Goal: Task Accomplishment & Management: Use online tool/utility

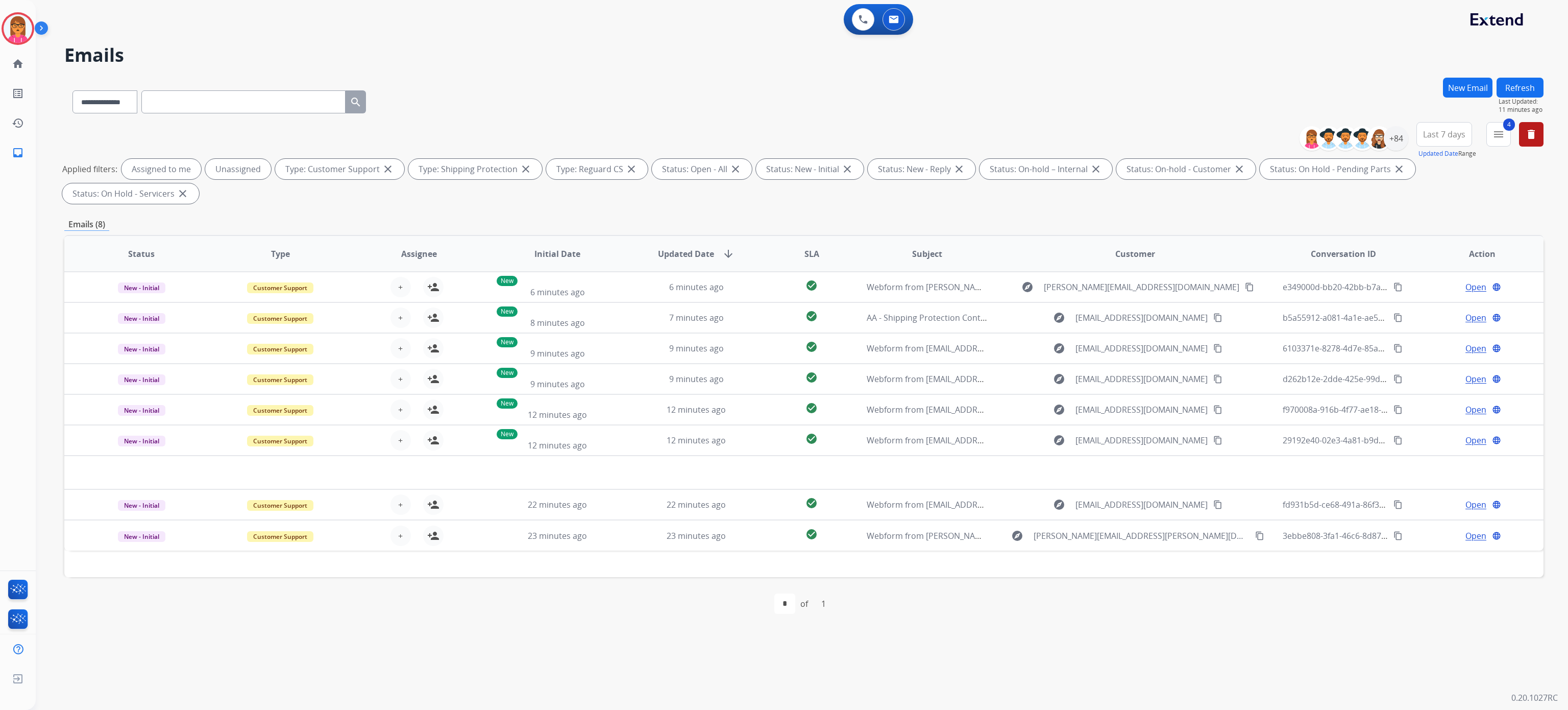
select select "**********"
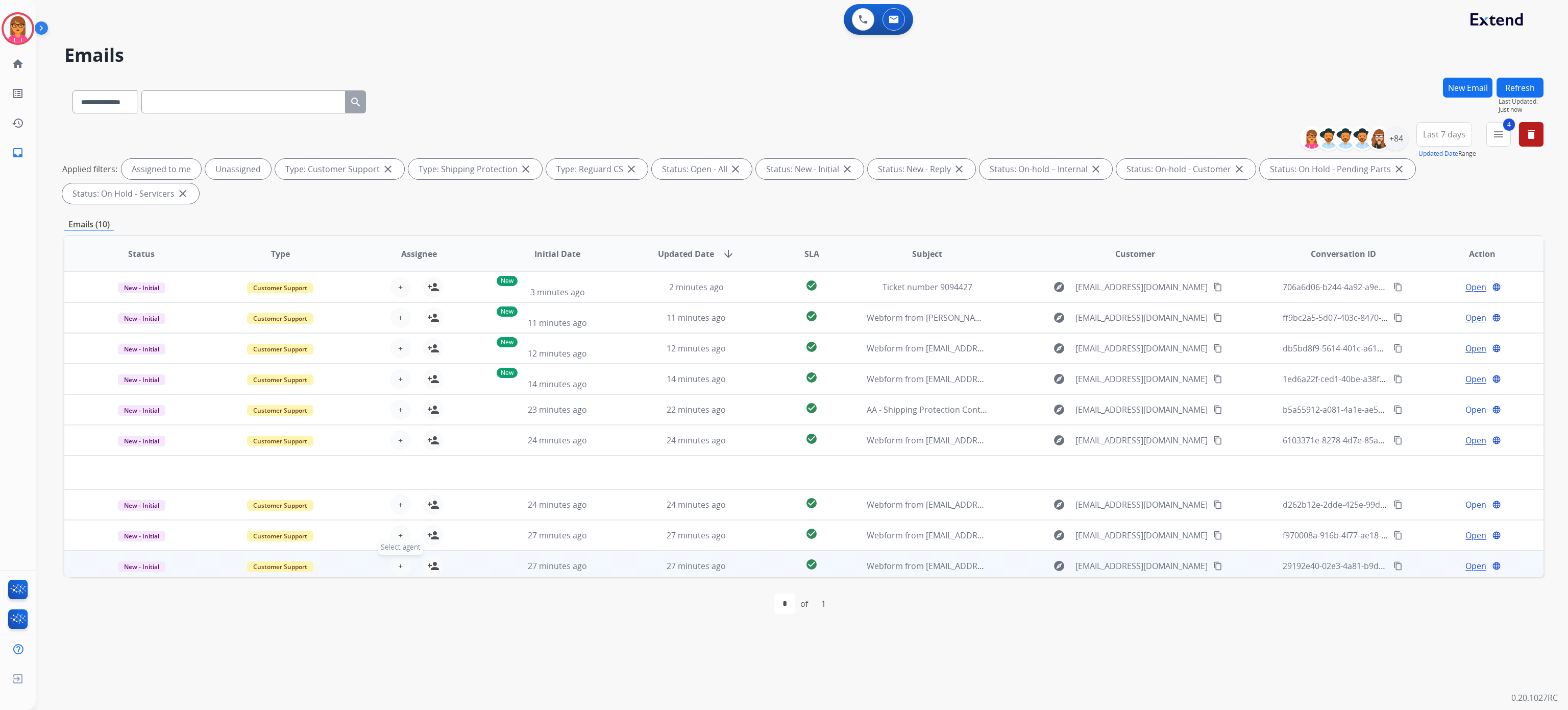
click at [402, 572] on button "+ Select agent" at bounding box center [401, 566] width 21 height 21
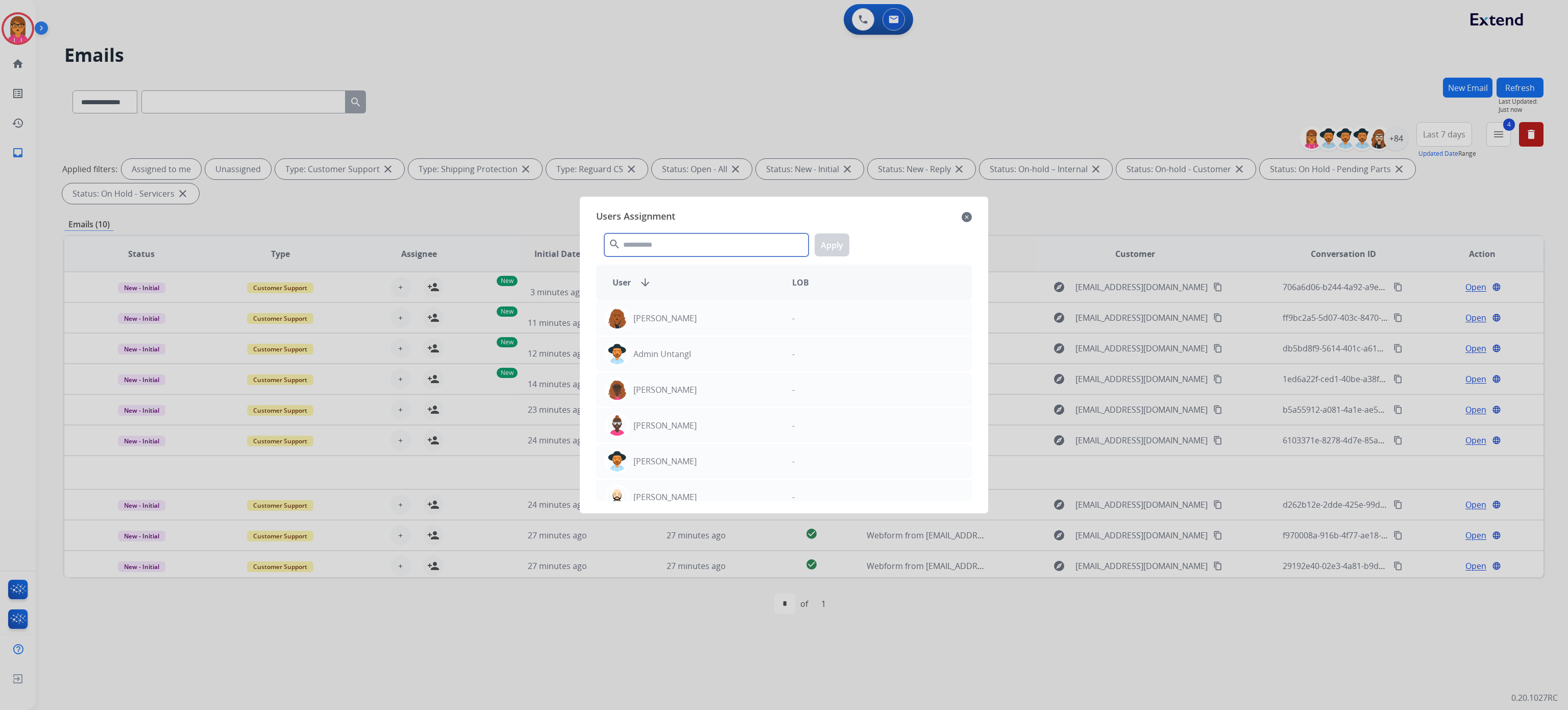
click at [713, 241] on input "text" at bounding box center [706, 245] width 204 height 23
type input "*****"
click at [727, 400] on div "[PERSON_NAME]" at bounding box center [690, 390] width 187 height 24
click at [824, 248] on button "Apply" at bounding box center [831, 245] width 35 height 23
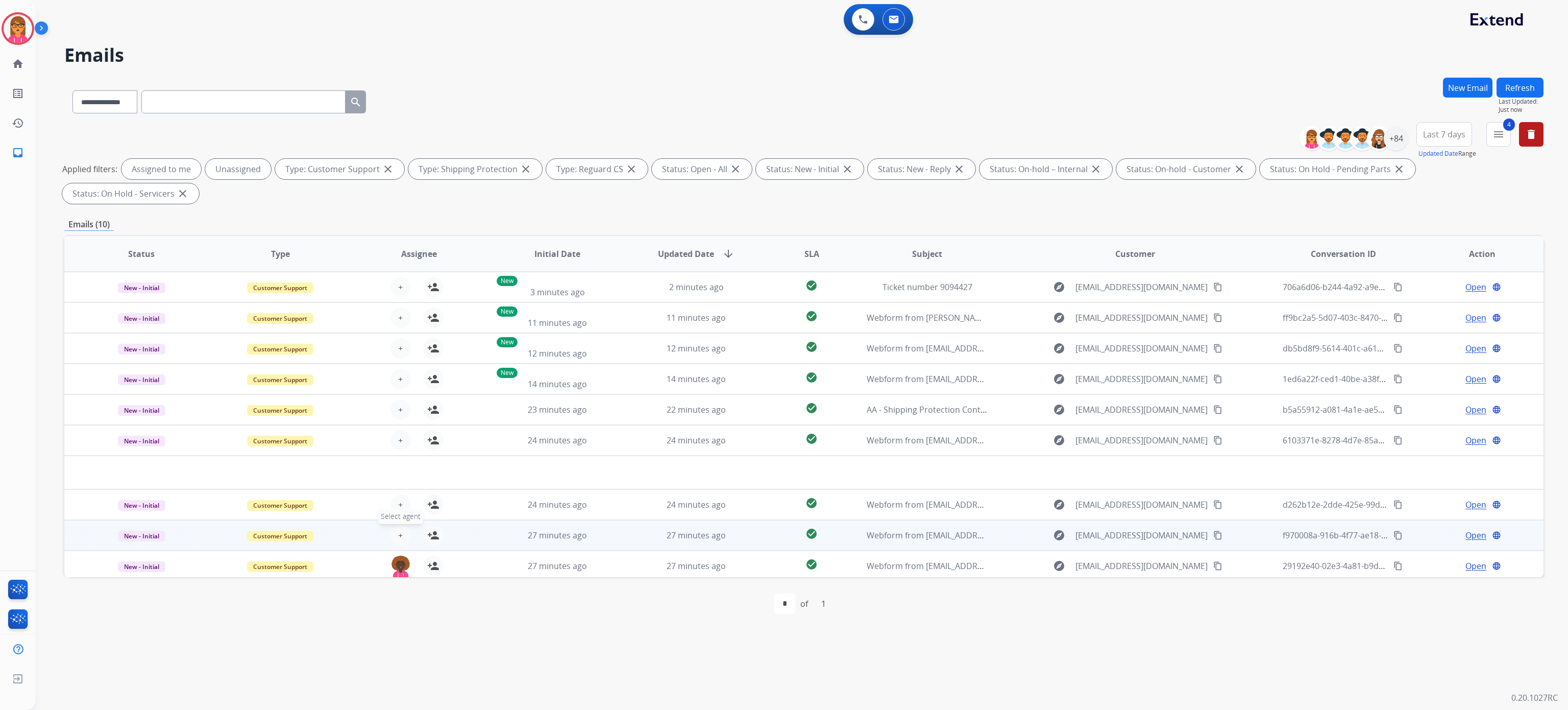
click at [390, 532] on button "+ Select agent" at bounding box center [401, 535] width 21 height 21
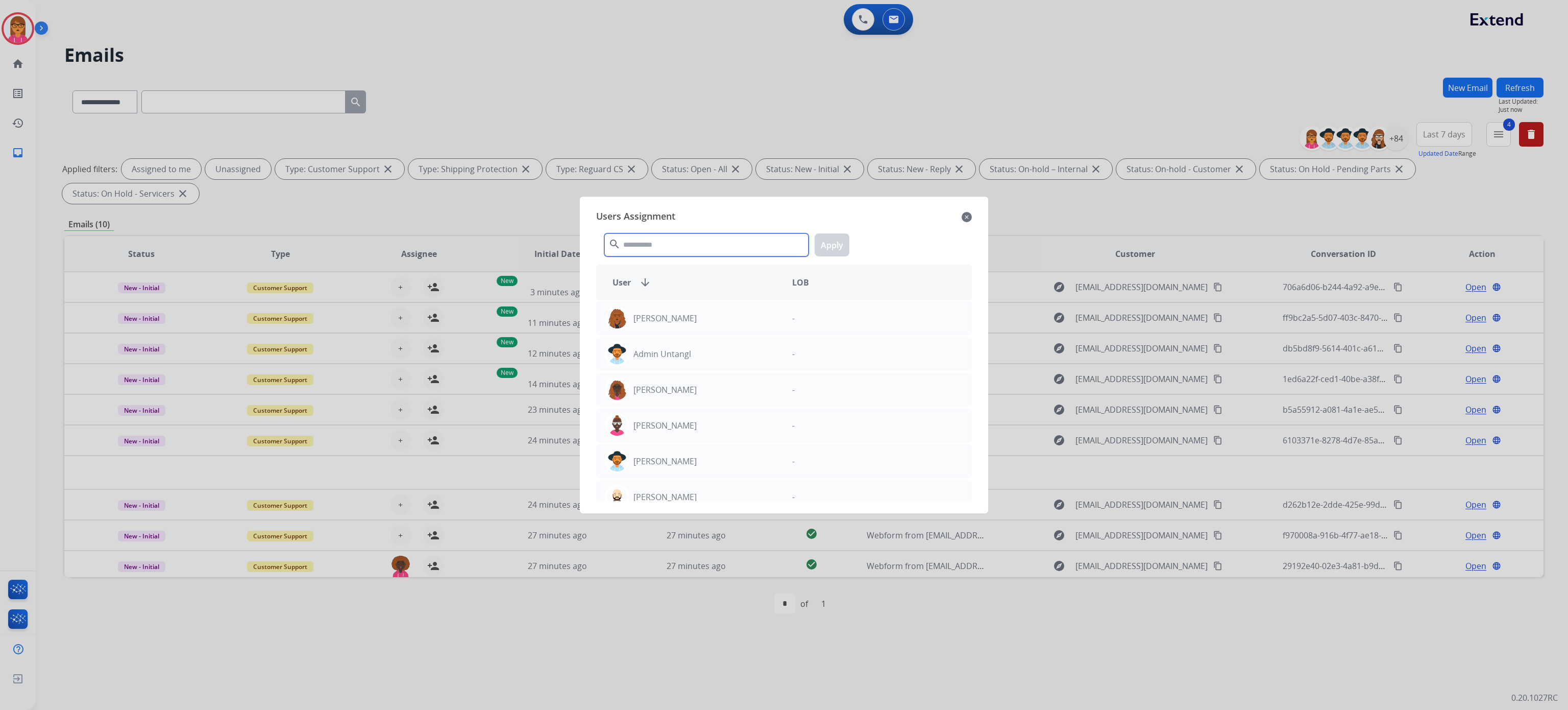
click at [682, 233] on input "text" at bounding box center [706, 245] width 204 height 23
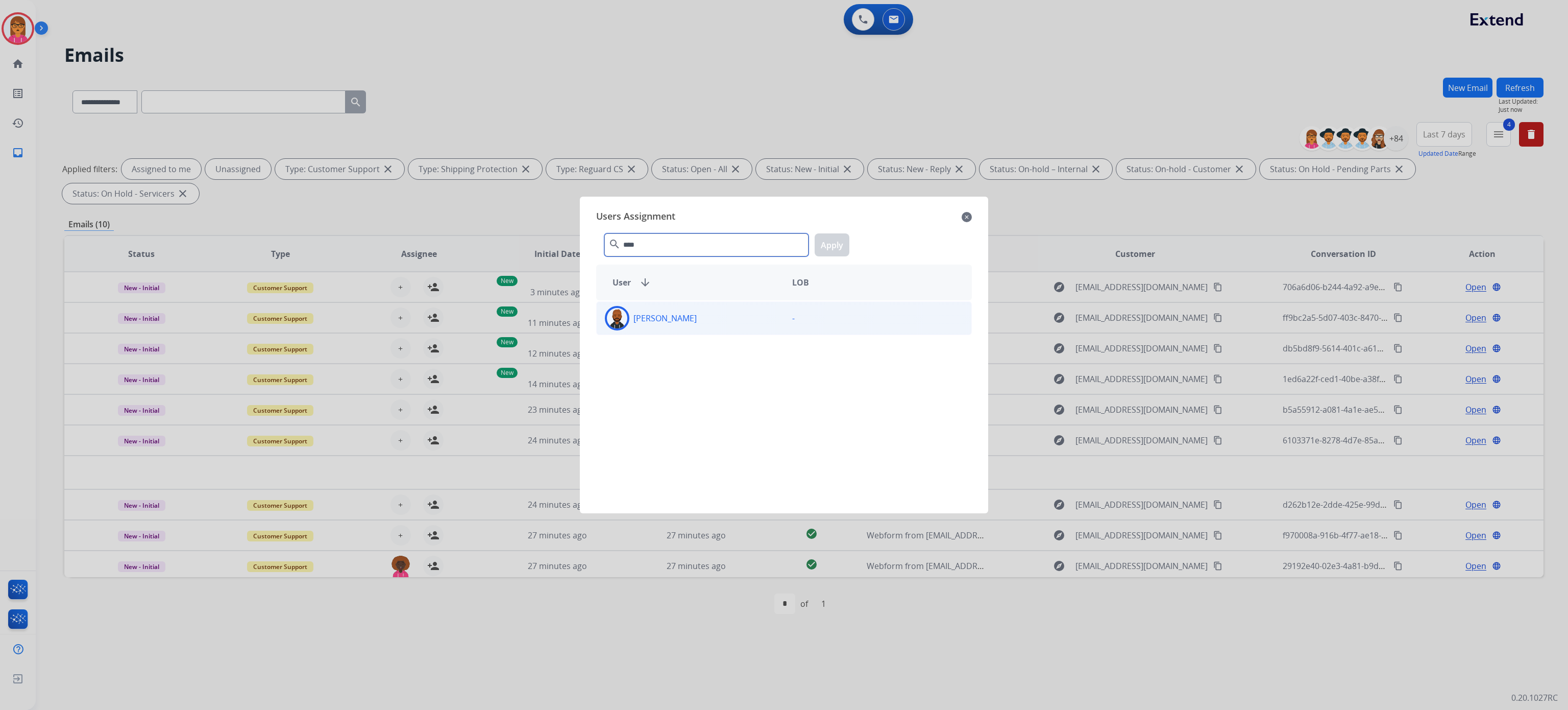
type input "****"
click at [656, 307] on div "[PERSON_NAME]" at bounding box center [690, 318] width 187 height 24
click at [825, 246] on button "Apply" at bounding box center [831, 245] width 35 height 23
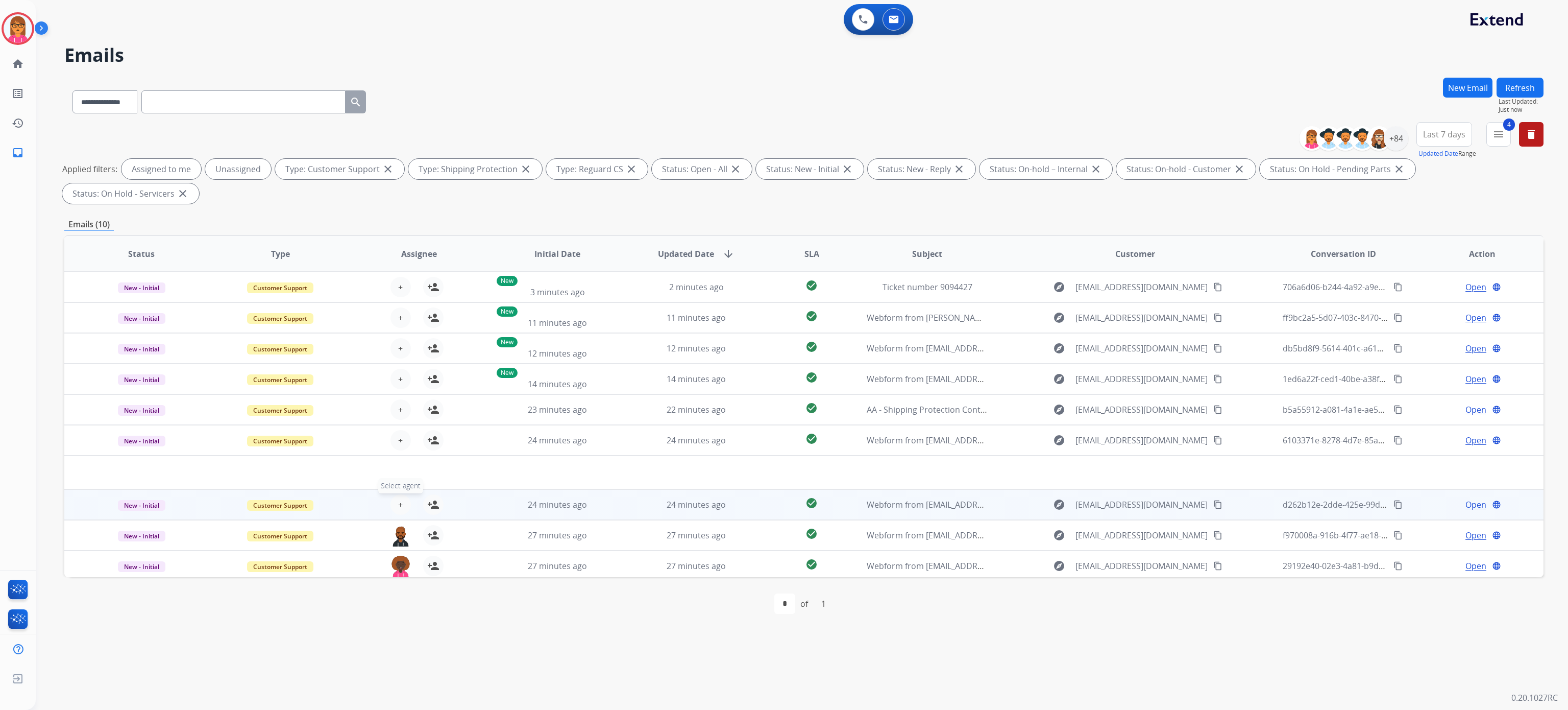
click at [398, 503] on span "+" at bounding box center [401, 504] width 5 height 12
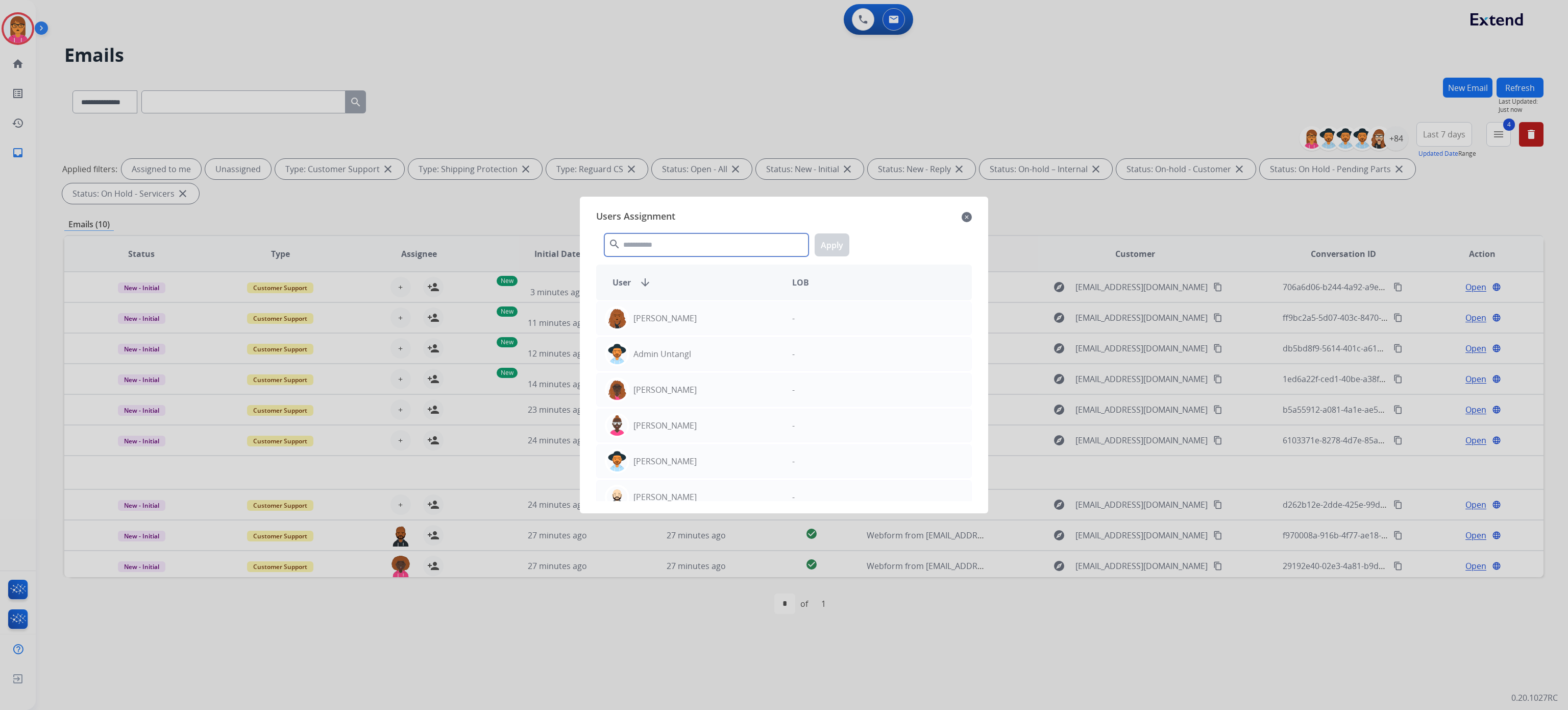
click at [668, 239] on input "text" at bounding box center [706, 245] width 204 height 23
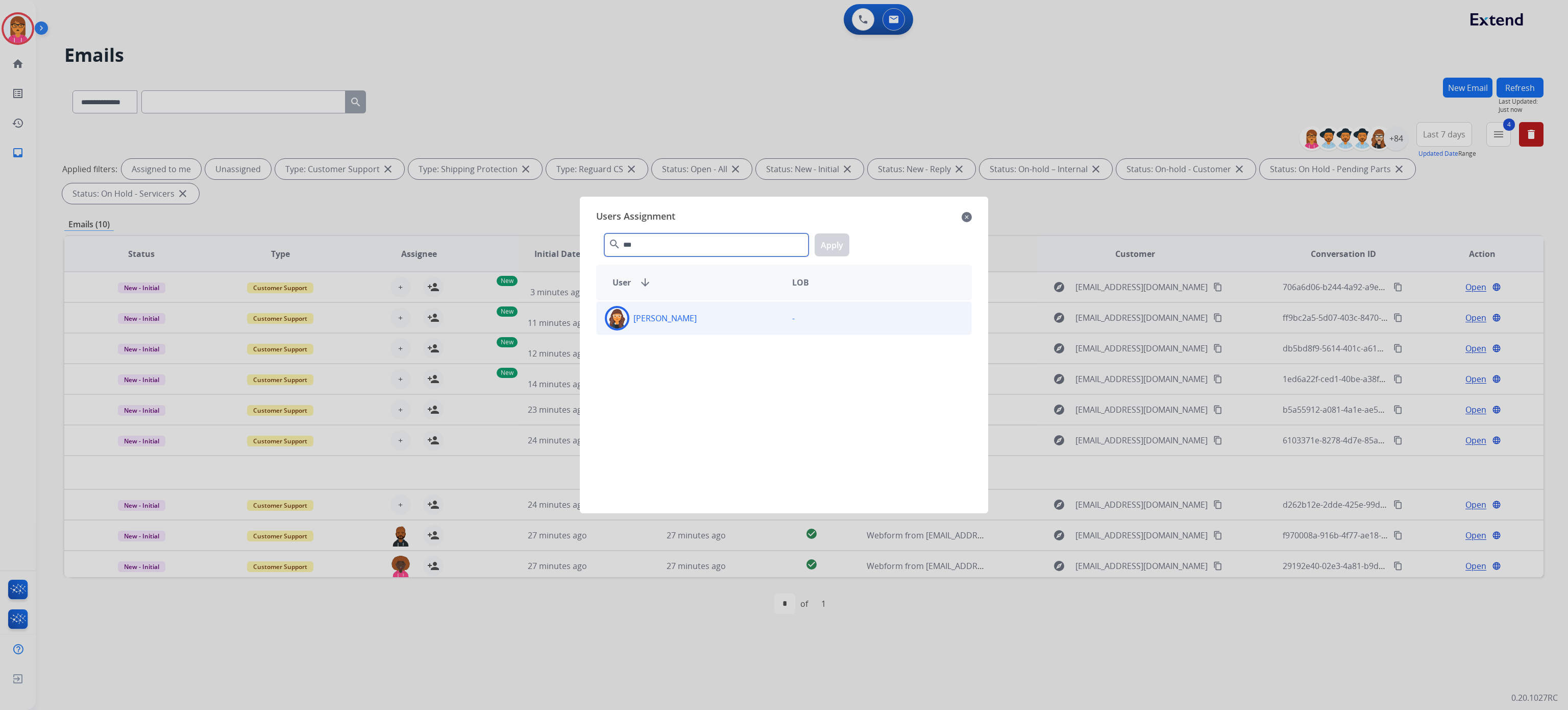
type input "***"
click at [656, 328] on div "[PERSON_NAME]" at bounding box center [690, 318] width 187 height 24
click at [824, 235] on button "Apply" at bounding box center [831, 245] width 35 height 23
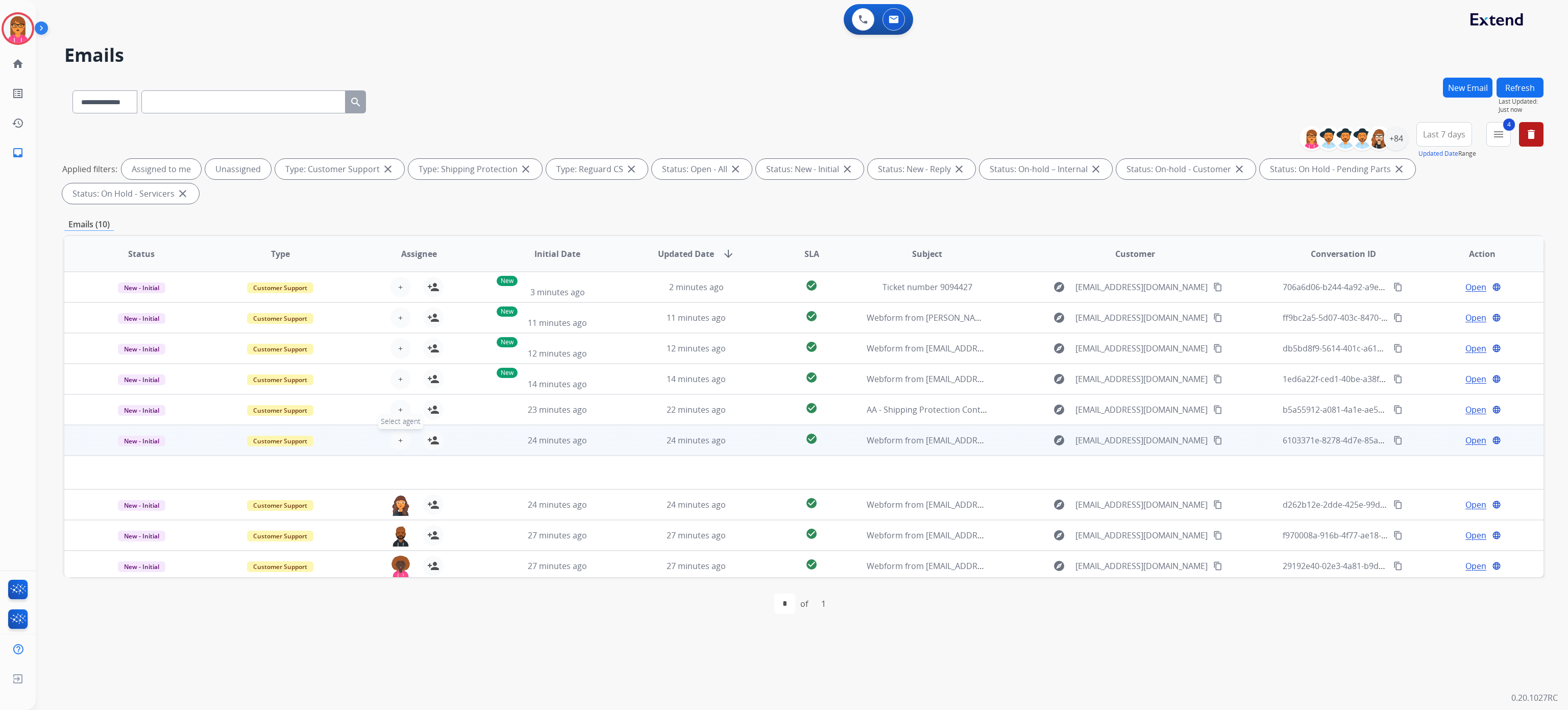
click at [394, 441] on button "+ Select agent" at bounding box center [401, 440] width 21 height 21
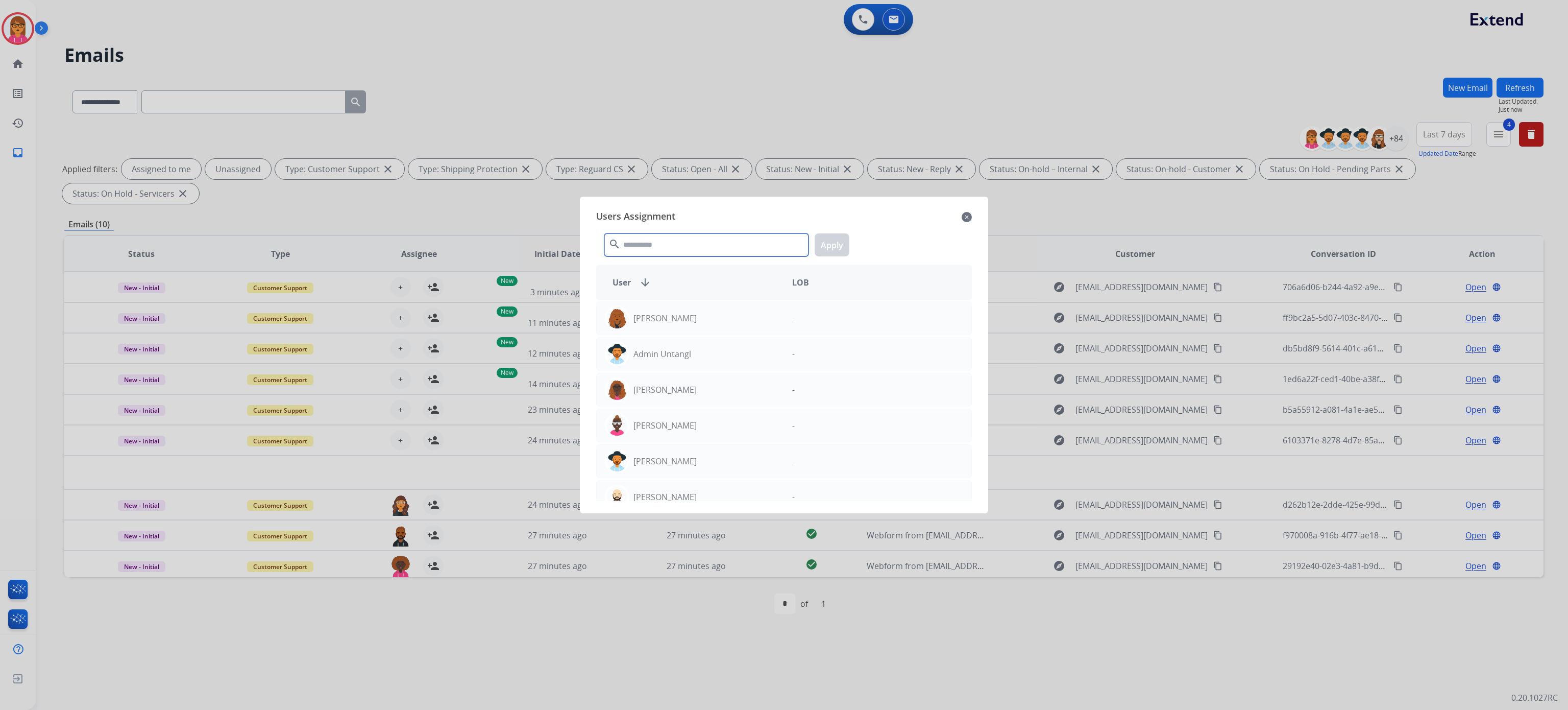
click at [665, 244] on input "text" at bounding box center [706, 245] width 204 height 23
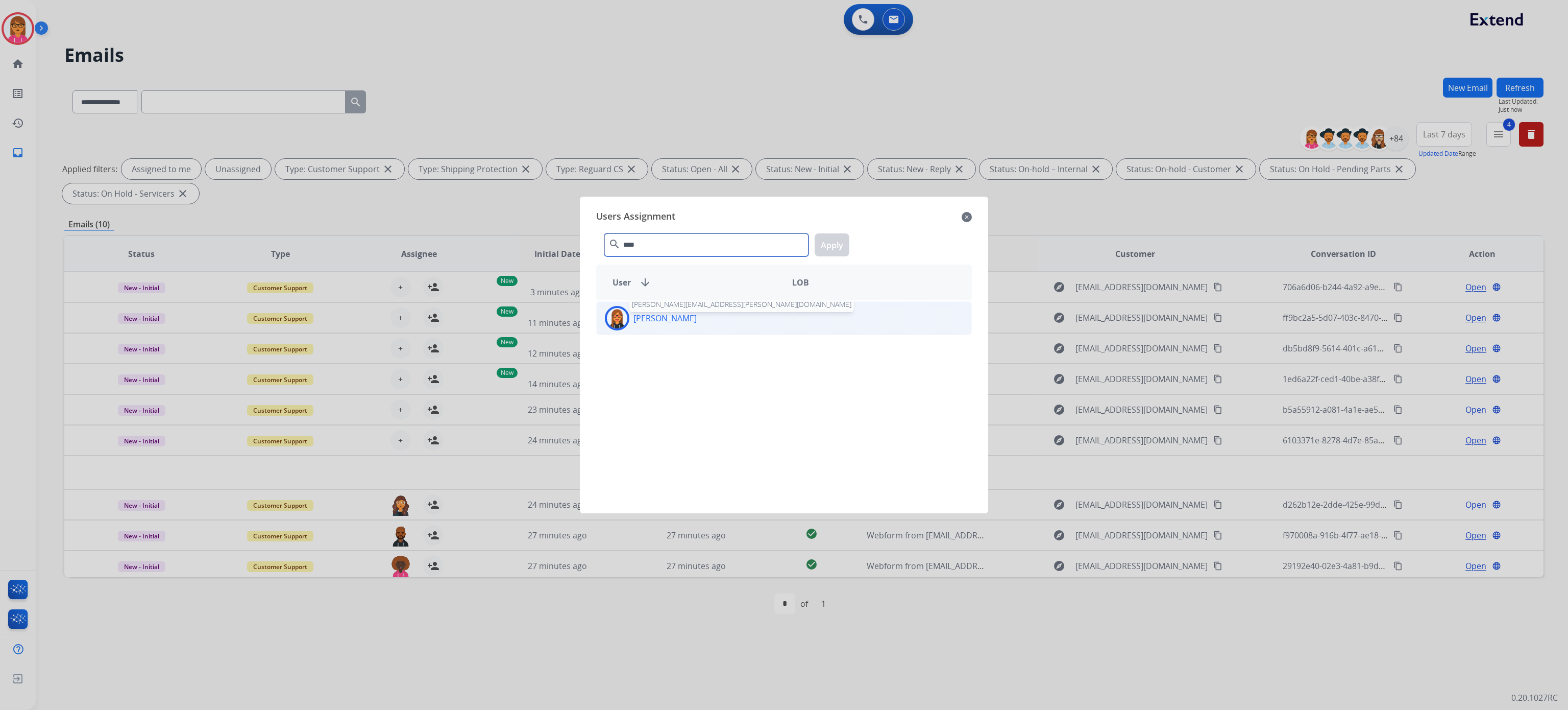
type input "****"
click at [685, 315] on p "[PERSON_NAME]" at bounding box center [665, 318] width 63 height 12
click at [817, 250] on div "**** search Apply" at bounding box center [783, 243] width 376 height 35
click at [837, 248] on button "Apply" at bounding box center [831, 245] width 35 height 23
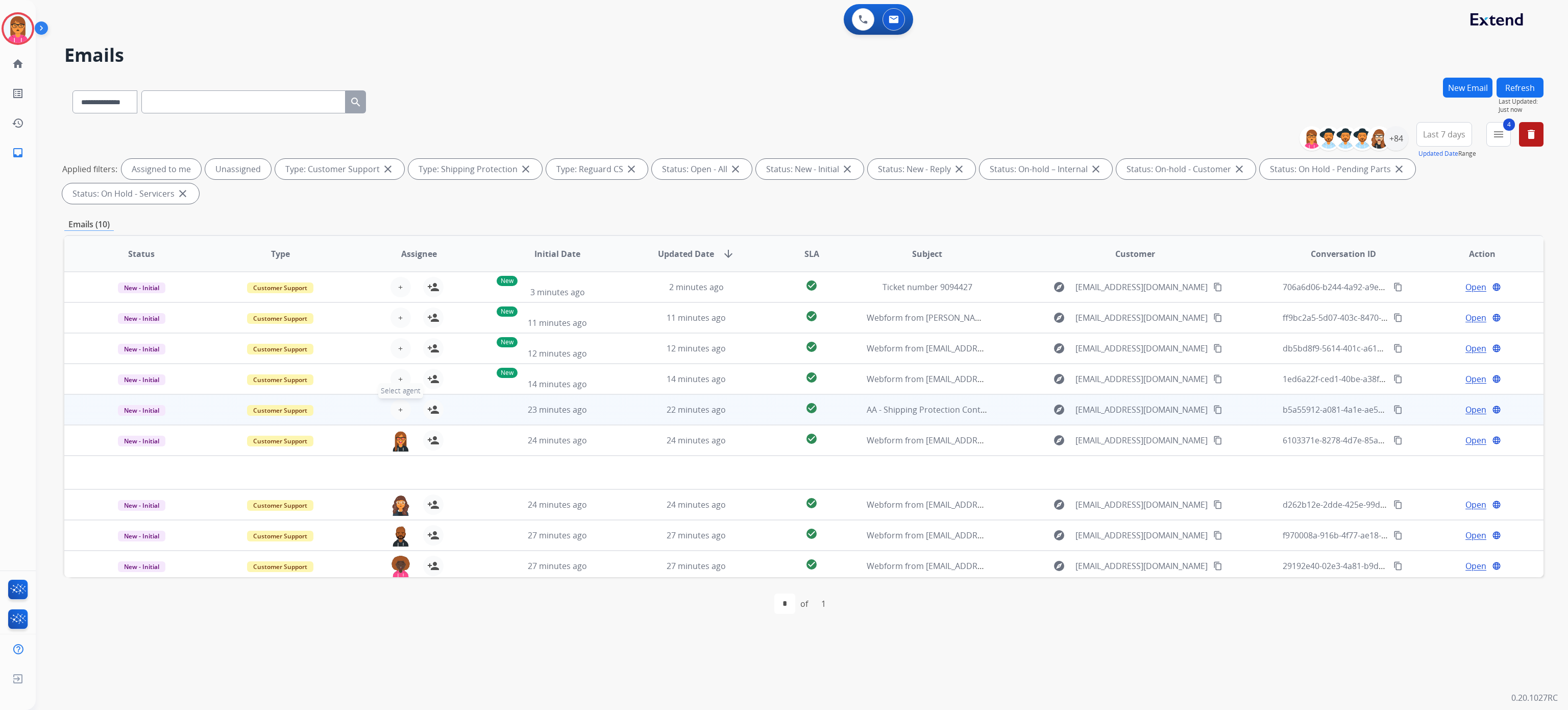
click at [398, 413] on span "+" at bounding box center [401, 409] width 5 height 12
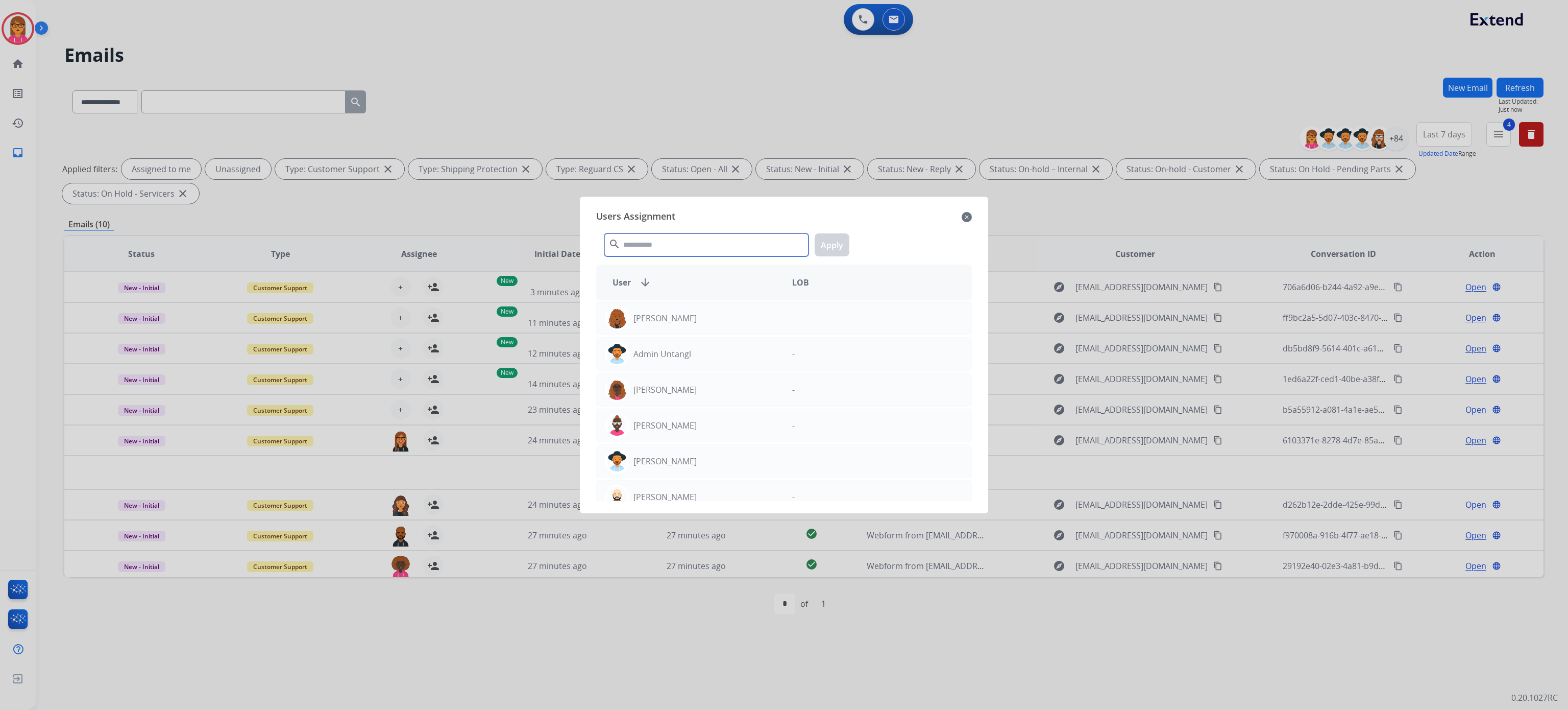
click at [656, 247] on input "text" at bounding box center [706, 245] width 204 height 23
type input "****"
click at [712, 314] on div "[PERSON_NAME]" at bounding box center [690, 318] width 187 height 24
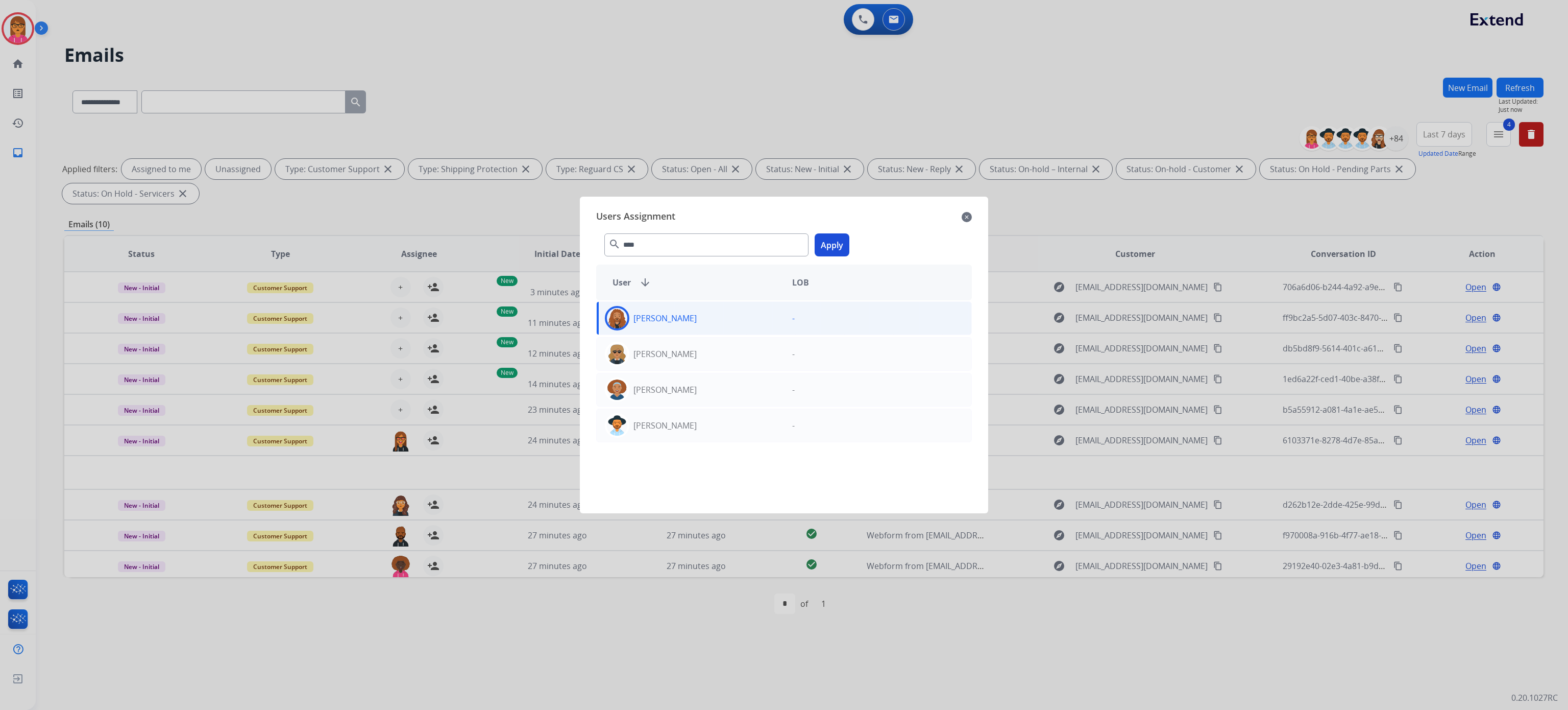
click at [833, 242] on button "Apply" at bounding box center [831, 245] width 35 height 23
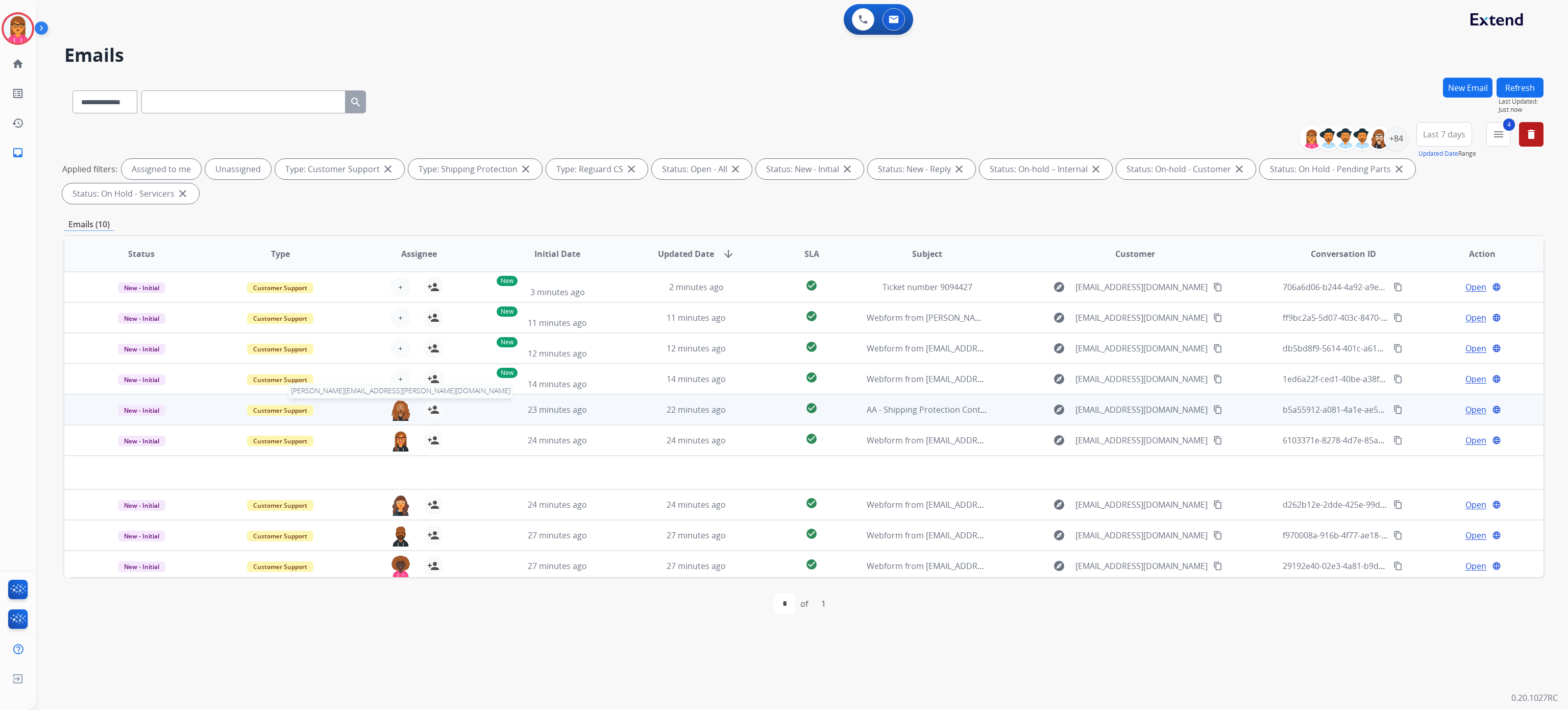
click at [398, 384] on span "[PERSON_NAME][EMAIL_ADDRESS][PERSON_NAME][DOMAIN_NAME]" at bounding box center [401, 390] width 225 height 15
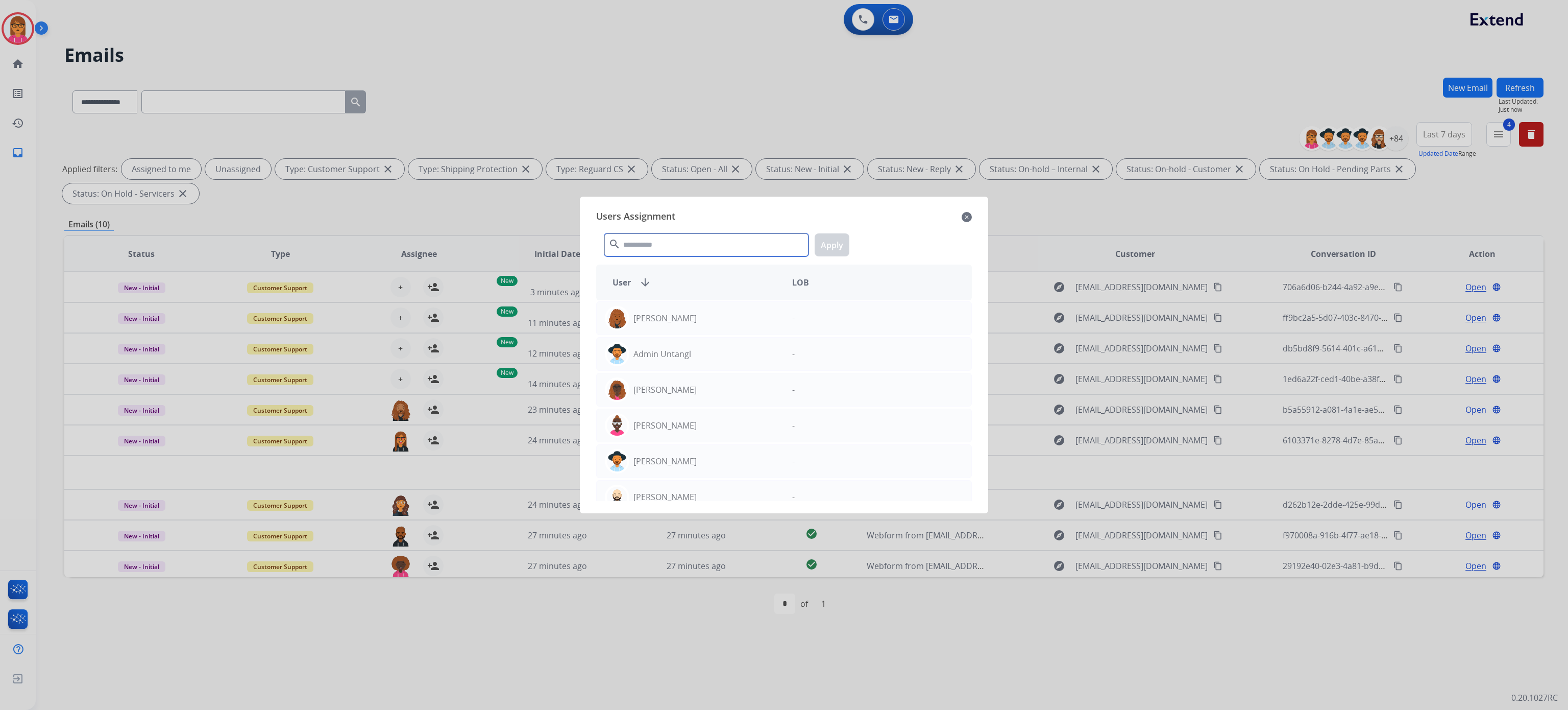
click at [685, 248] on input "text" at bounding box center [706, 245] width 204 height 23
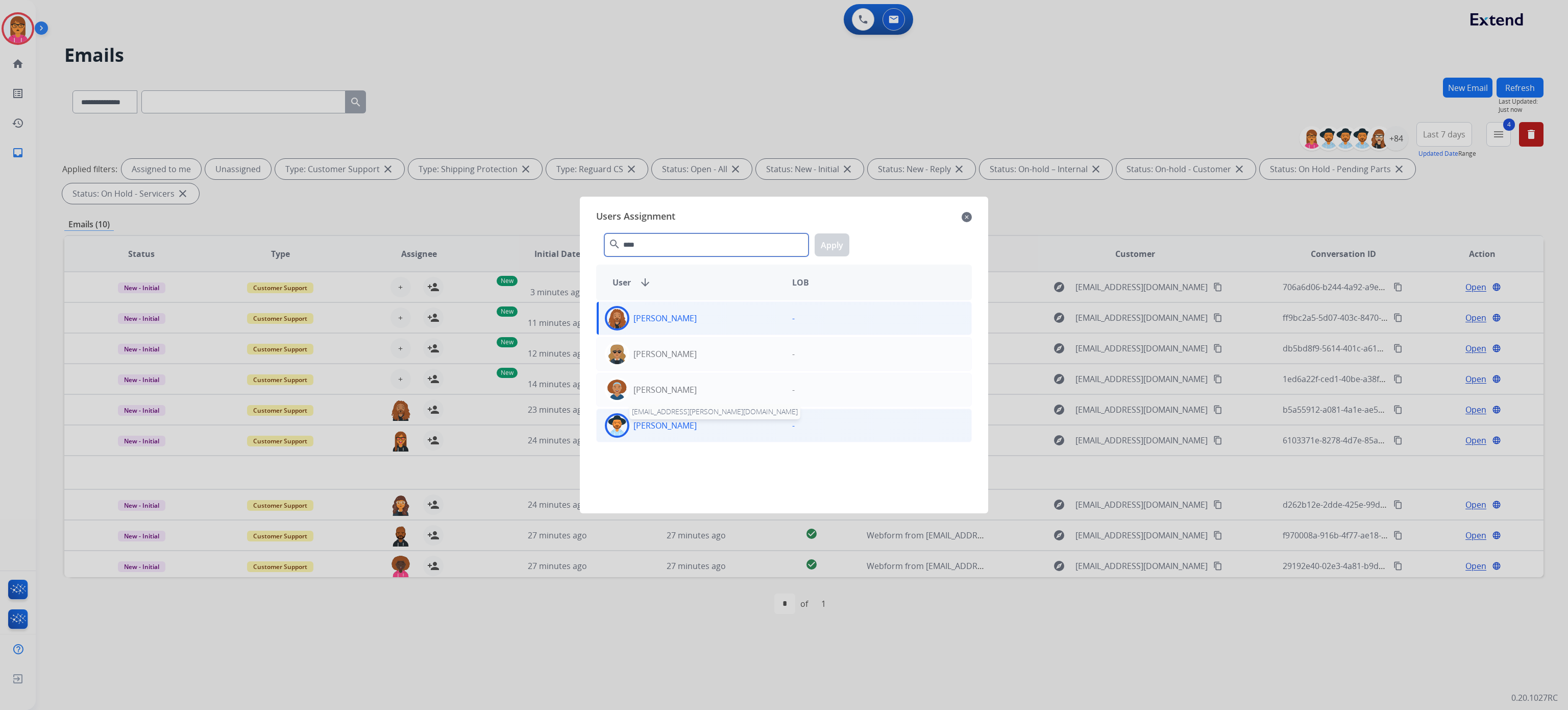
type input "****"
click at [680, 432] on p "[PERSON_NAME]" at bounding box center [665, 425] width 63 height 12
click at [852, 220] on div "Users Assignment close" at bounding box center [783, 217] width 376 height 16
drag, startPoint x: 852, startPoint y: 237, endPoint x: 836, endPoint y: 242, distance: 16.8
click at [852, 237] on div "**** search Apply" at bounding box center [783, 243] width 376 height 35
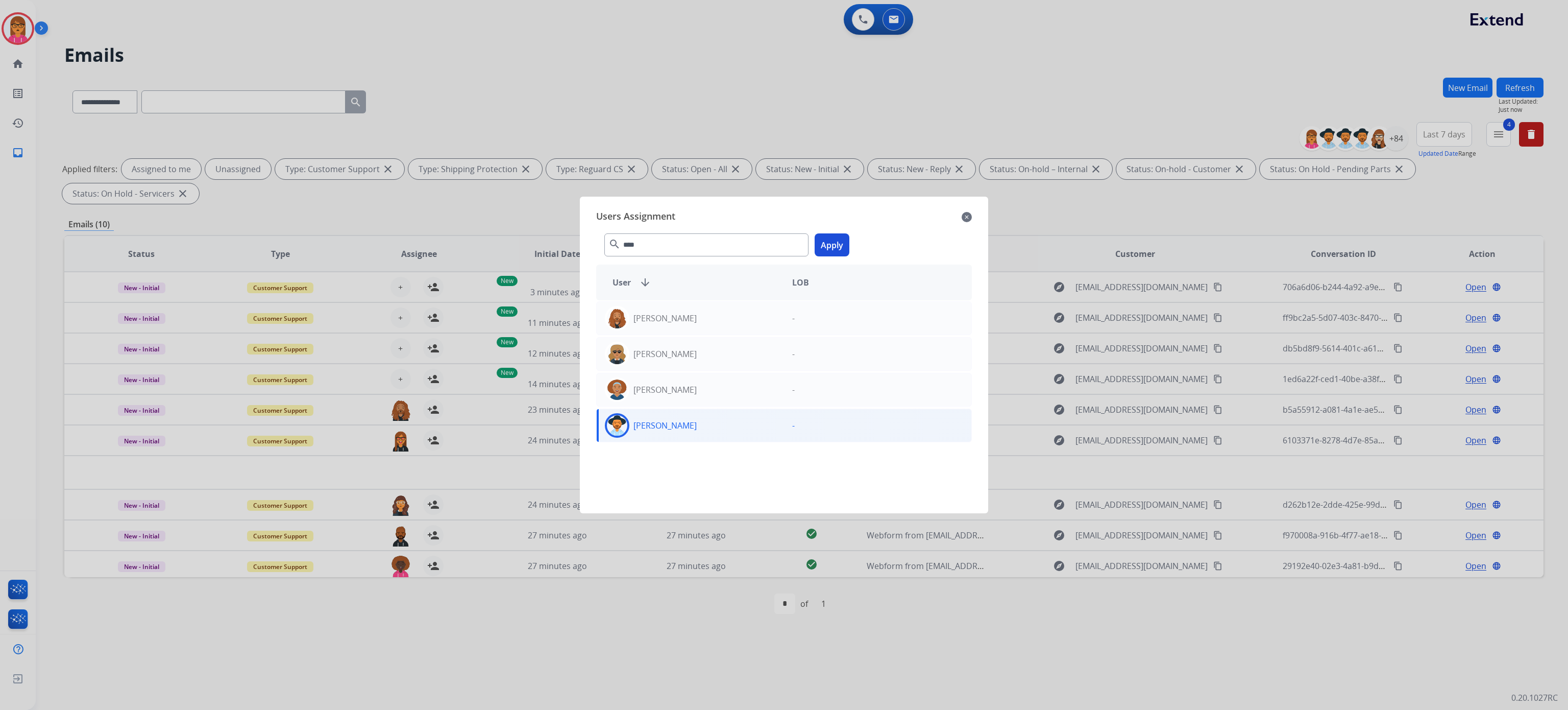
click at [827, 242] on button "Apply" at bounding box center [831, 245] width 35 height 23
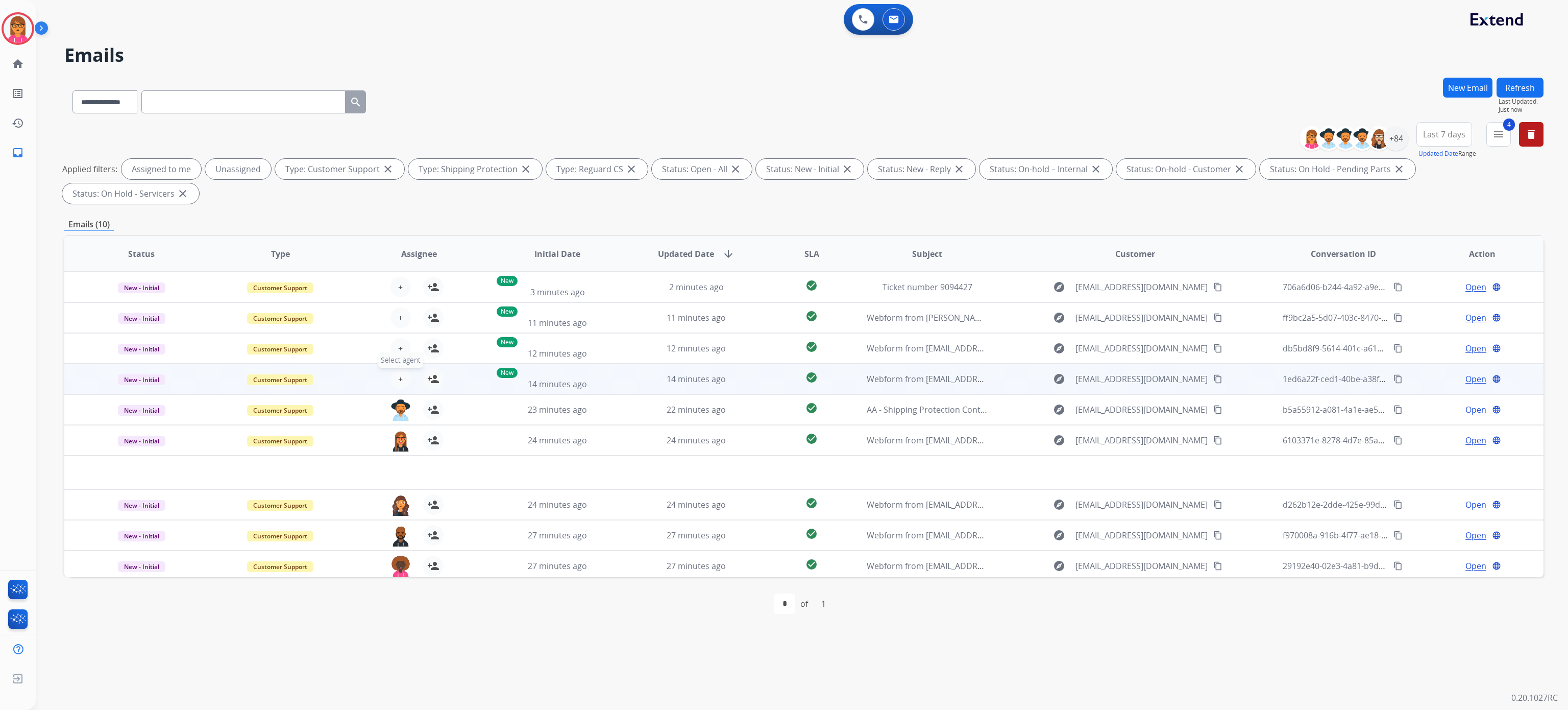
click at [401, 372] on button "+ Select agent" at bounding box center [401, 379] width 21 height 21
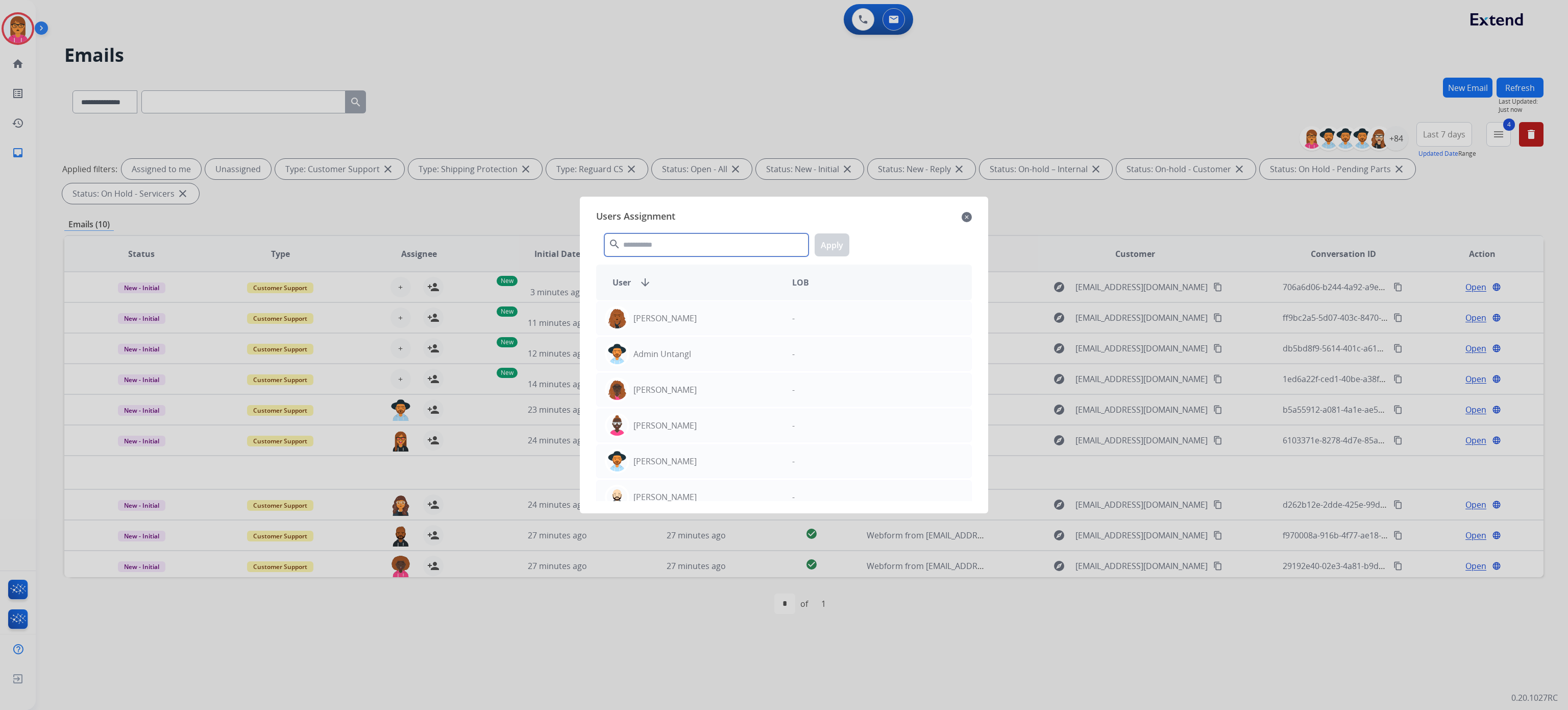
click at [721, 240] on input "text" at bounding box center [706, 245] width 204 height 23
click at [959, 214] on div "Users Assignment close" at bounding box center [783, 217] width 376 height 16
click at [976, 214] on div "Users Assignment close search Apply User arrow_downward LOB [PERSON_NAME] - Adm…" at bounding box center [784, 354] width 392 height 300
click at [445, 435] on div at bounding box center [784, 355] width 1568 height 710
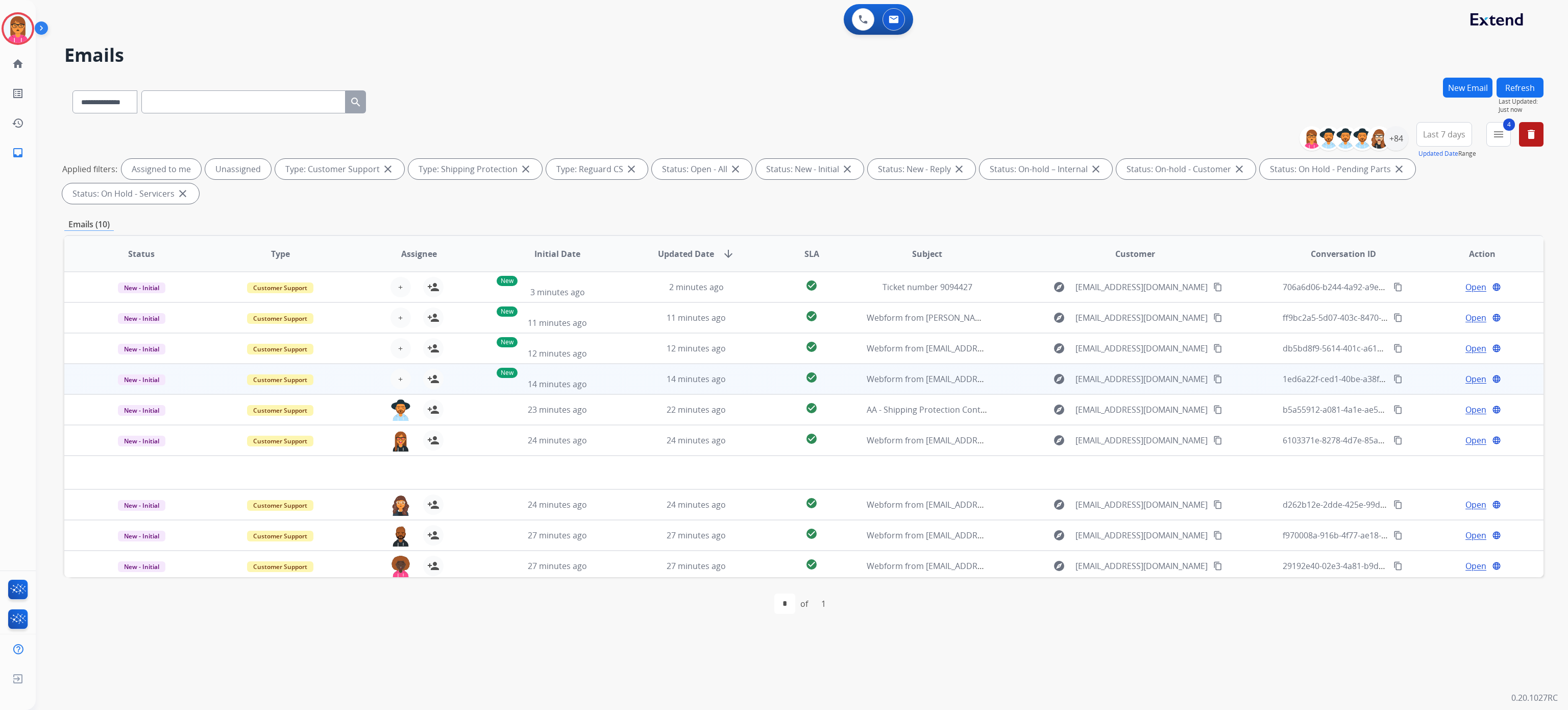
click at [404, 368] on div "+ Select agent person_add Assign to Me" at bounding box center [410, 379] width 65 height 21
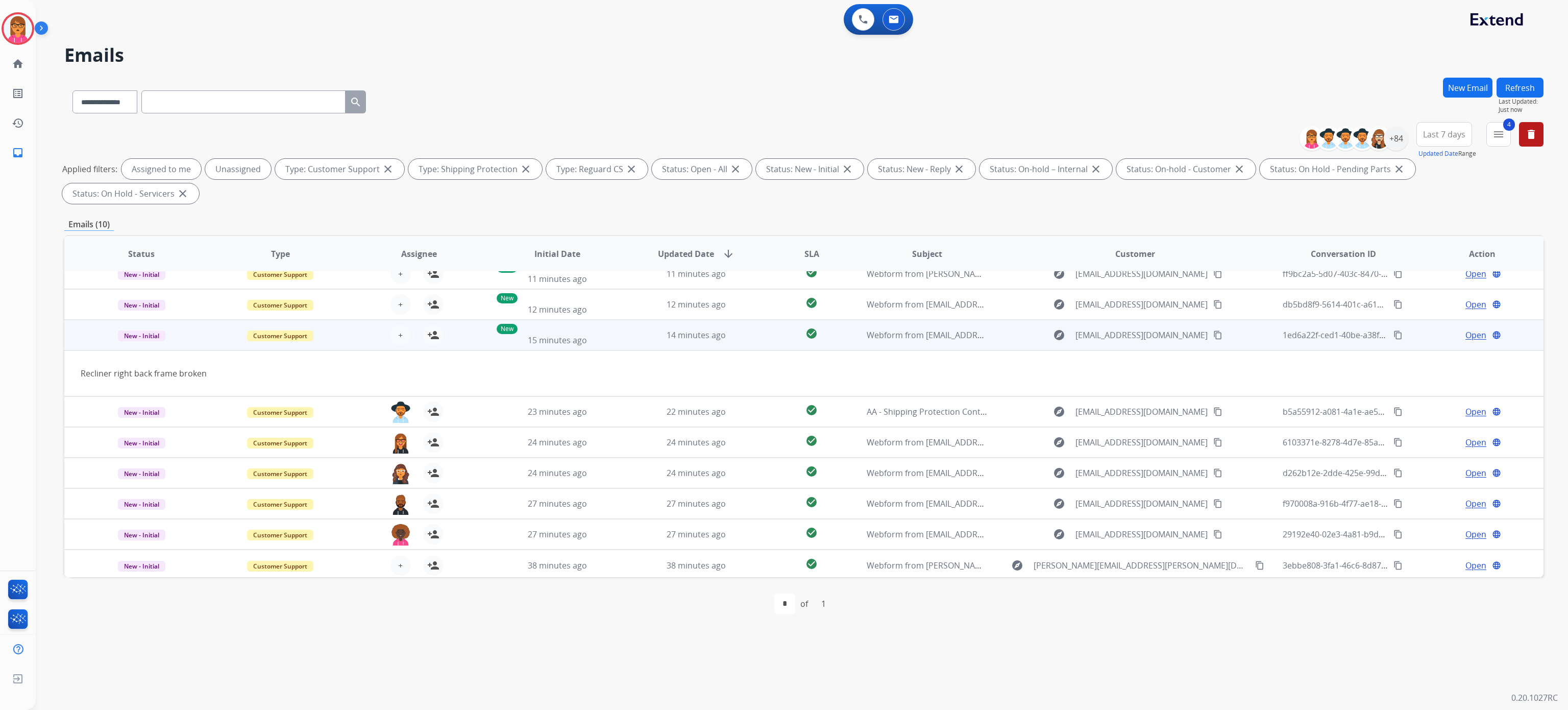
scroll to position [46, 0]
click at [403, 334] on button "+ Select agent" at bounding box center [401, 332] width 21 height 21
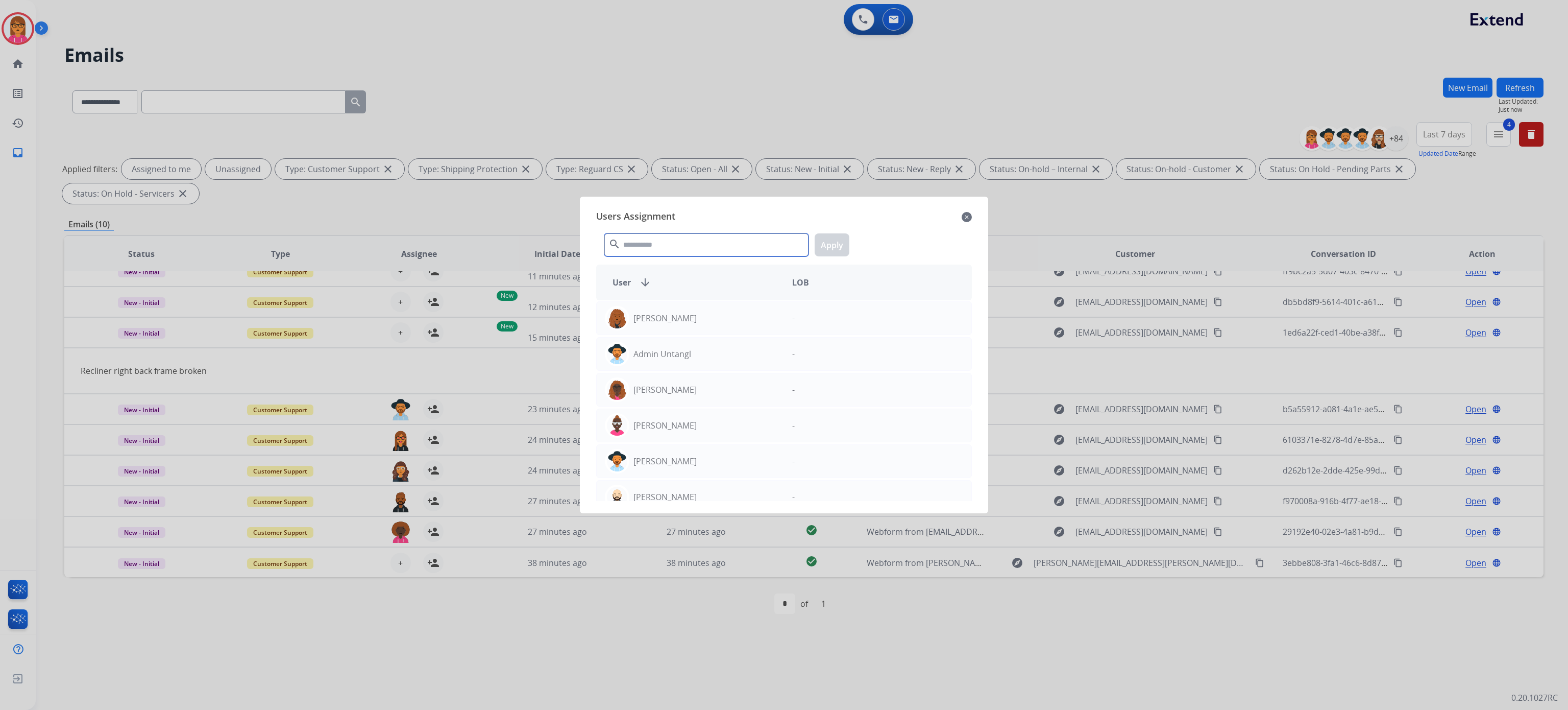
click at [713, 245] on input "text" at bounding box center [706, 245] width 204 height 23
type input "****"
click at [707, 311] on div "[PERSON_NAME]" at bounding box center [690, 318] width 187 height 24
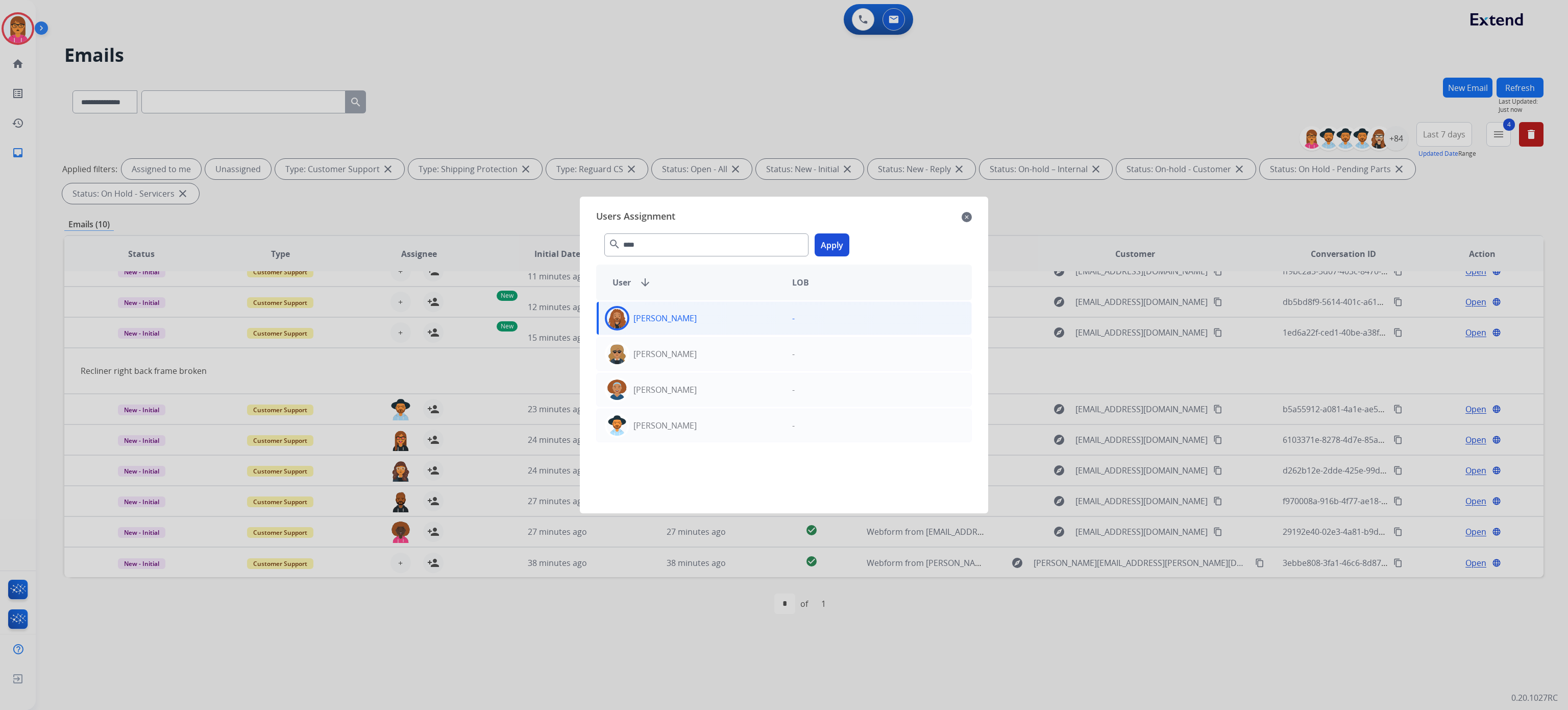
click at [838, 232] on div "**** search Apply" at bounding box center [783, 243] width 376 height 35
click at [833, 236] on button "Apply" at bounding box center [831, 245] width 35 height 23
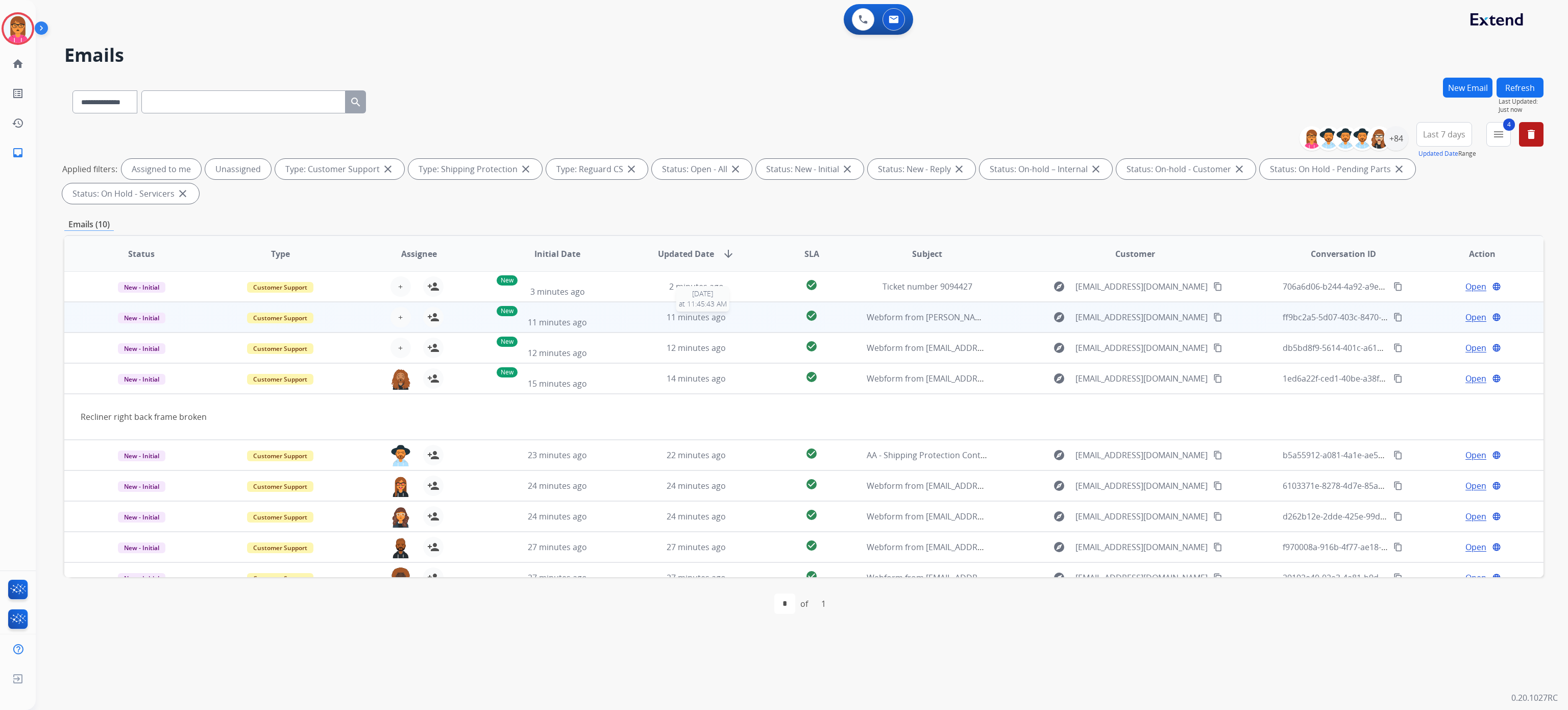
scroll to position [0, 0]
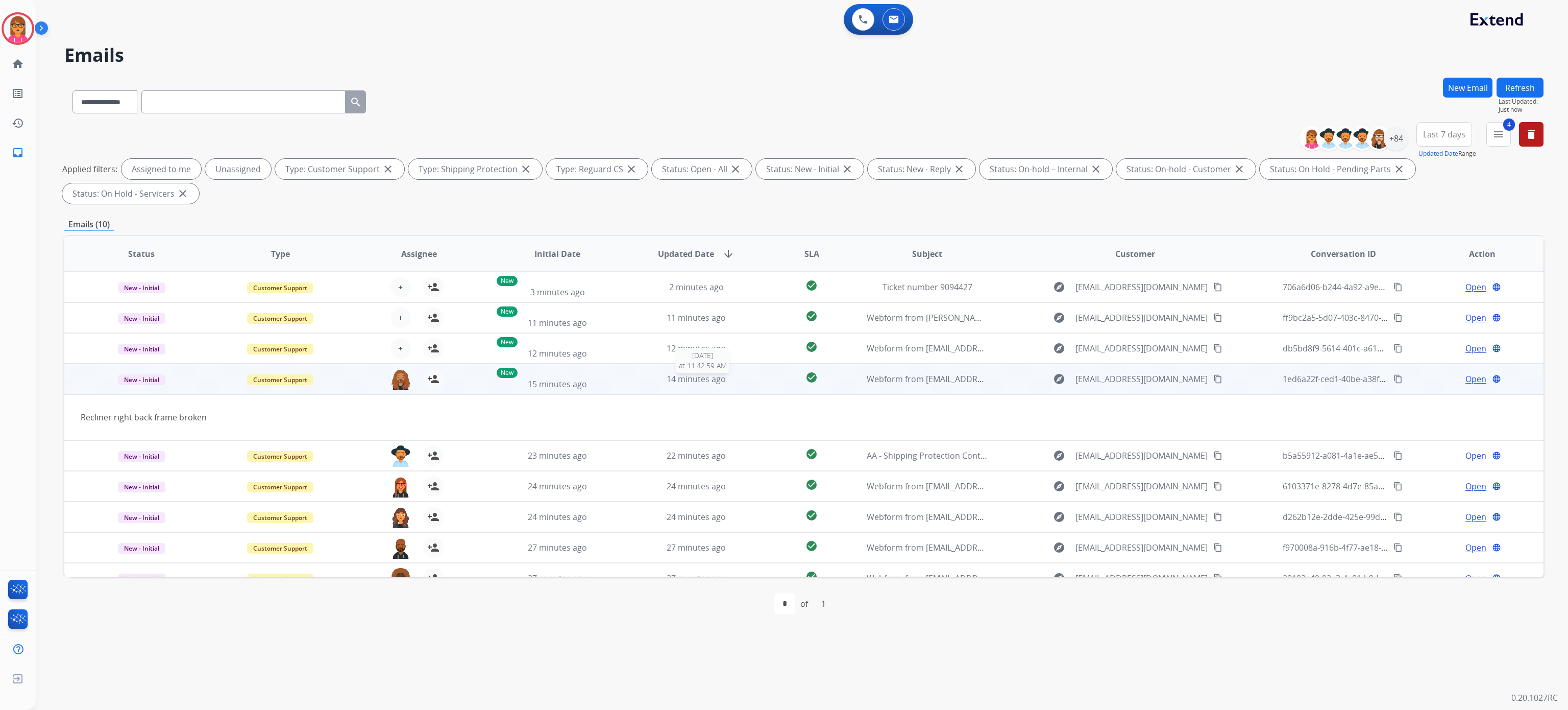
click at [635, 381] on div "14 minutes ago" at bounding box center [696, 379] width 122 height 12
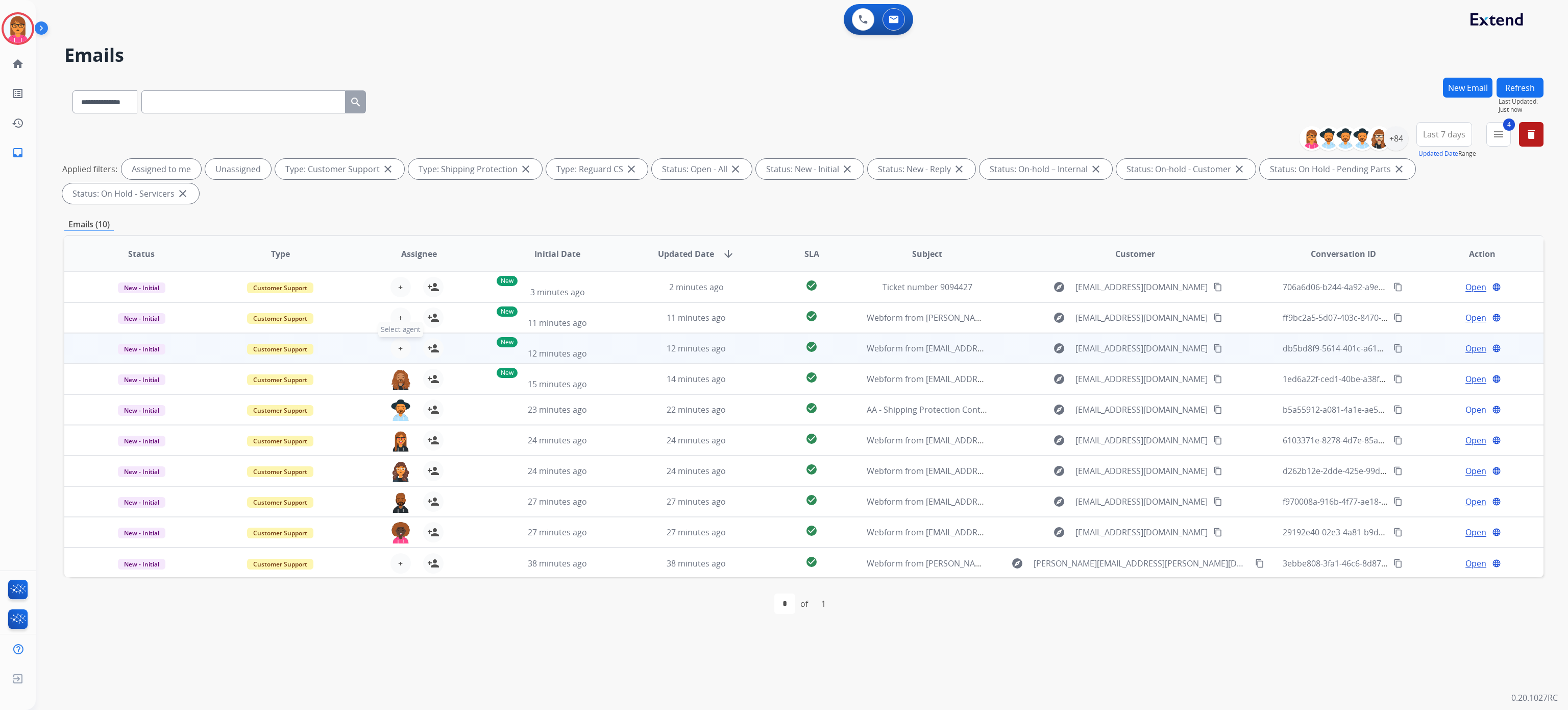
click at [399, 346] on span "+" at bounding box center [401, 348] width 5 height 12
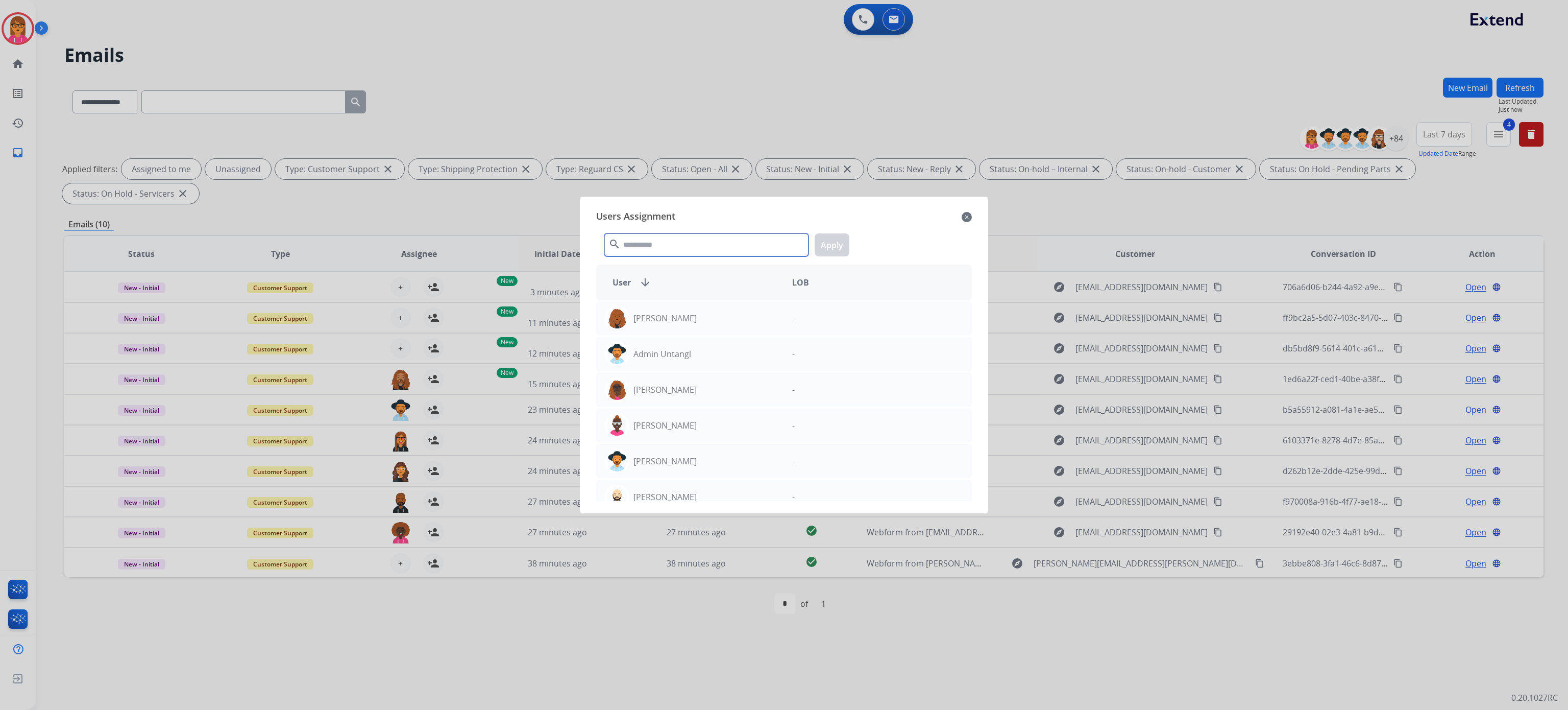
click at [672, 251] on input "text" at bounding box center [706, 245] width 204 height 23
type input "***"
click at [678, 385] on p "[PERSON_NAME]" at bounding box center [665, 390] width 63 height 12
click at [836, 240] on button "Apply" at bounding box center [831, 245] width 35 height 23
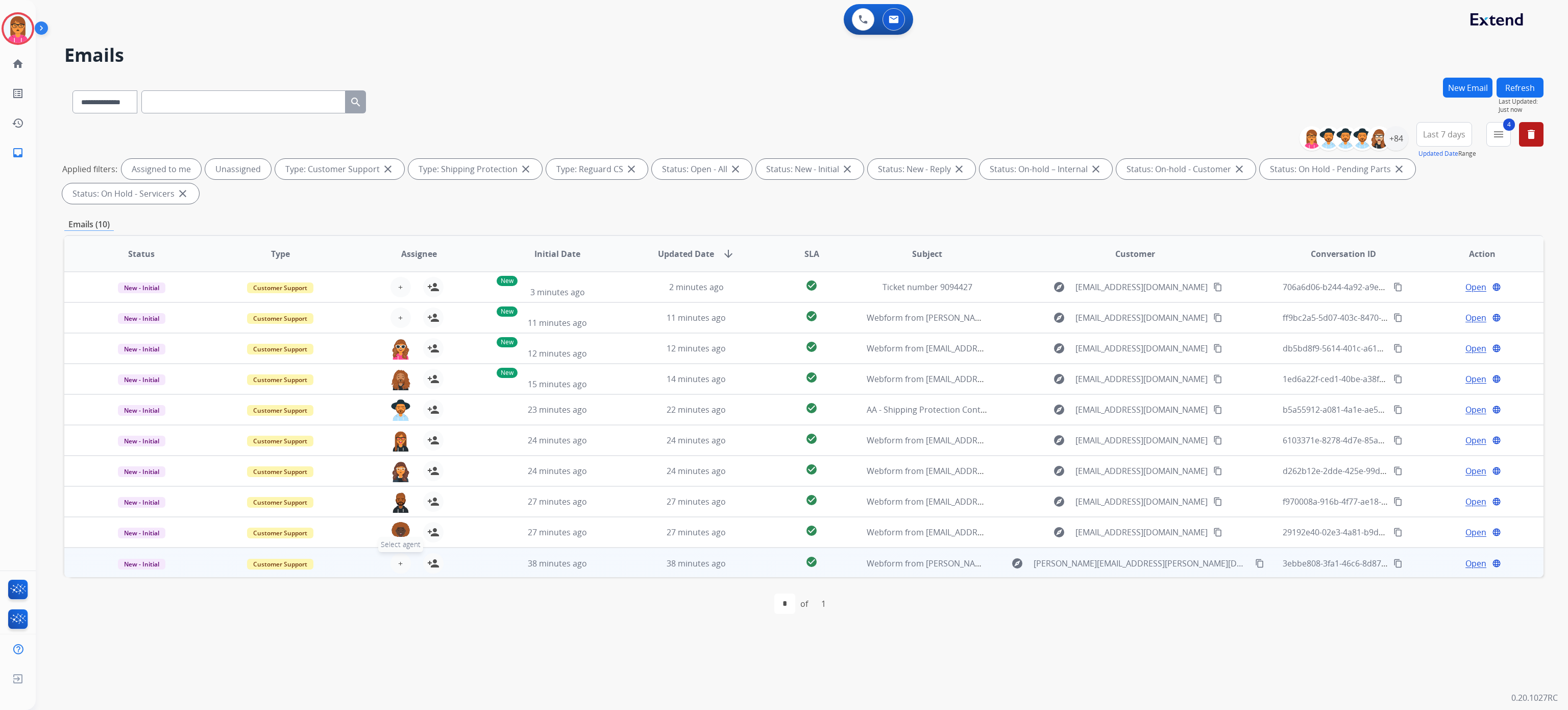
click at [394, 563] on button "+ Select agent" at bounding box center [401, 563] width 21 height 21
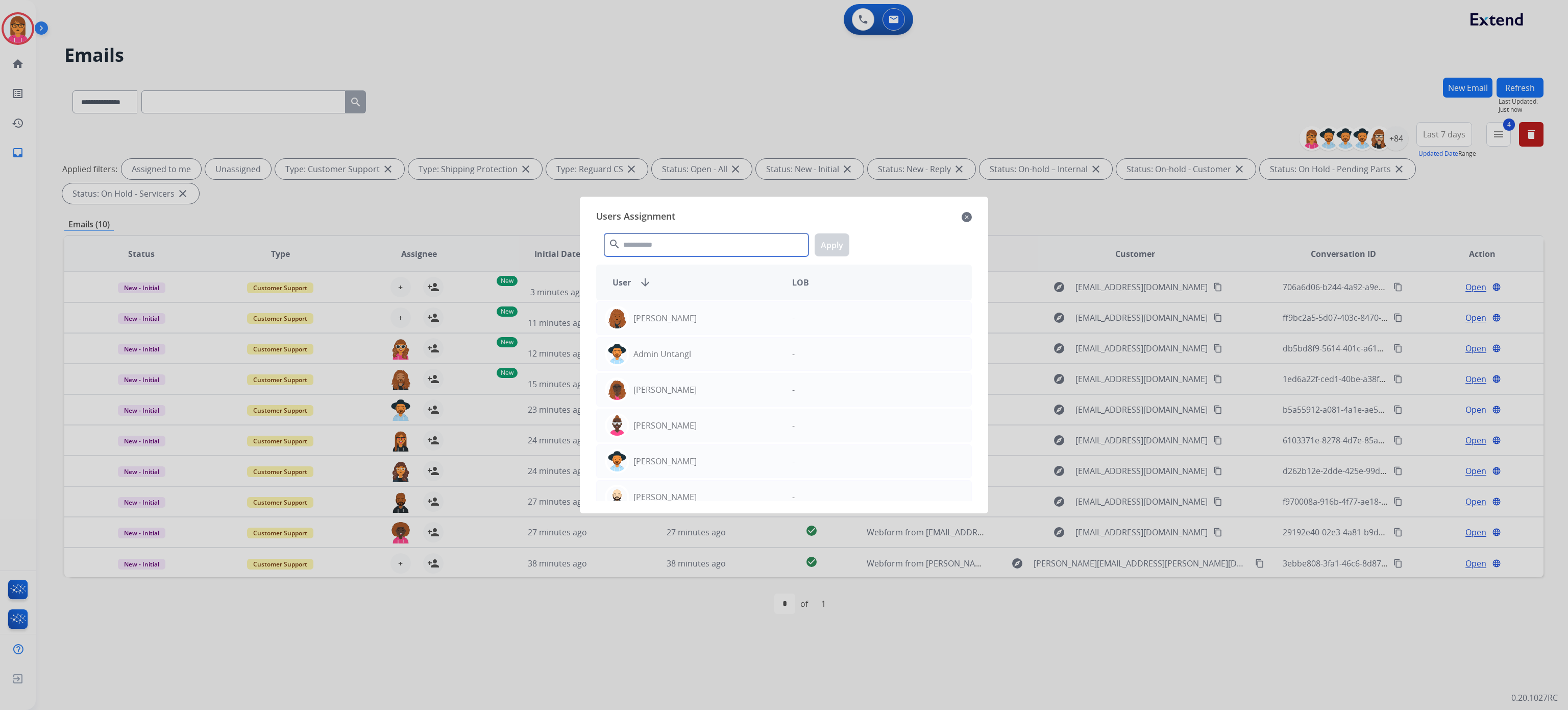
click at [671, 242] on input "text" at bounding box center [706, 245] width 204 height 23
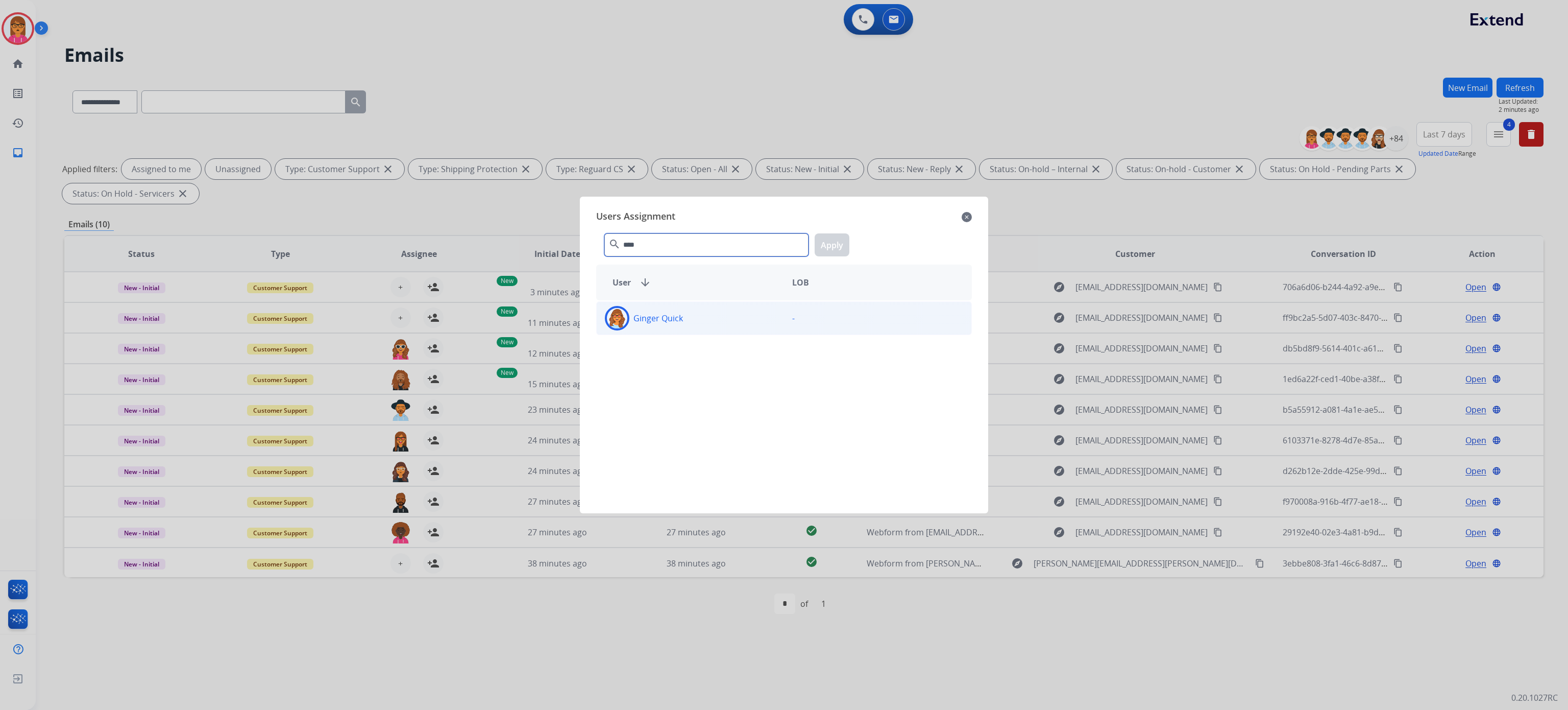
type input "****"
drag, startPoint x: 735, startPoint y: 305, endPoint x: 761, endPoint y: 283, distance: 34.1
click at [735, 303] on div "Ginger Quick -" at bounding box center [783, 318] width 376 height 33
click at [839, 242] on button "Apply" at bounding box center [831, 245] width 35 height 23
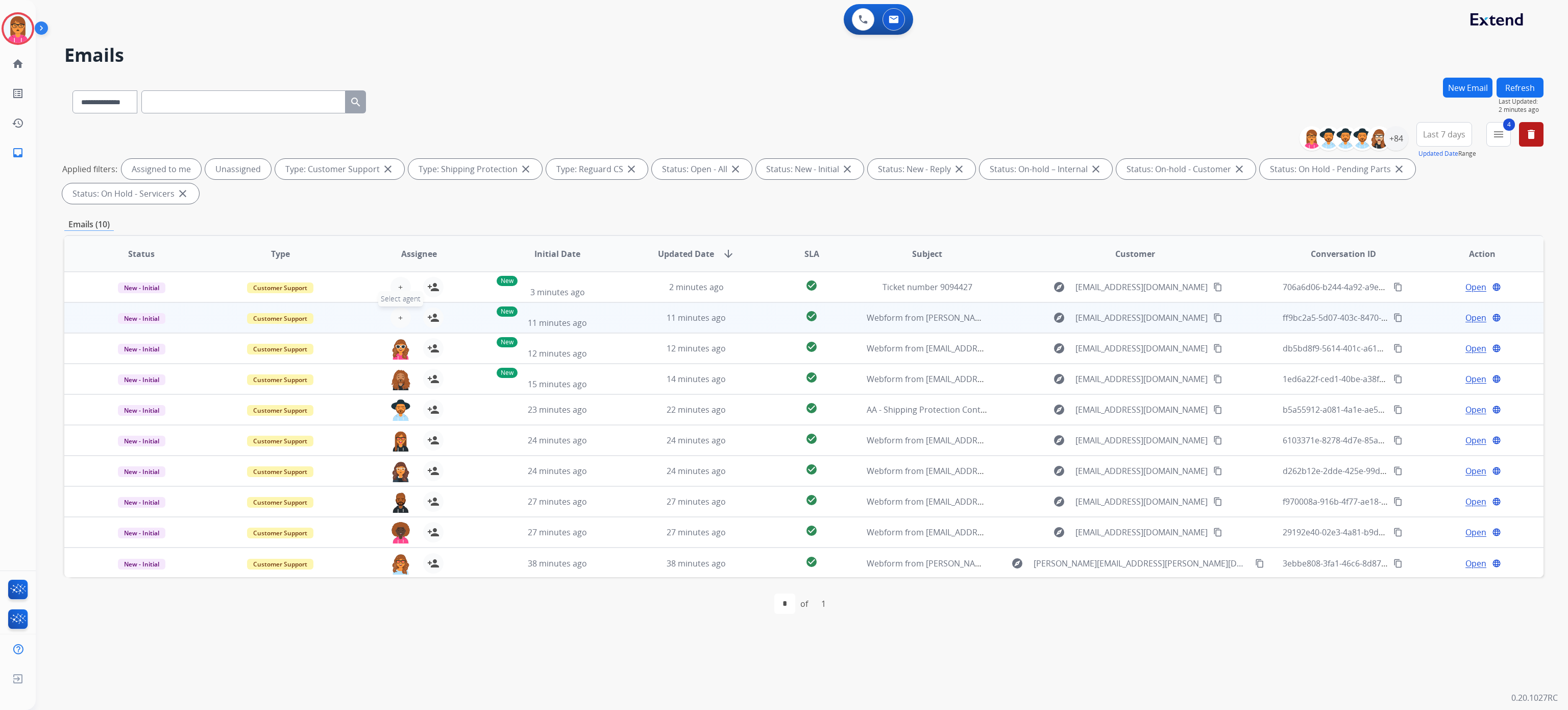
click at [400, 315] on span "+" at bounding box center [401, 318] width 5 height 12
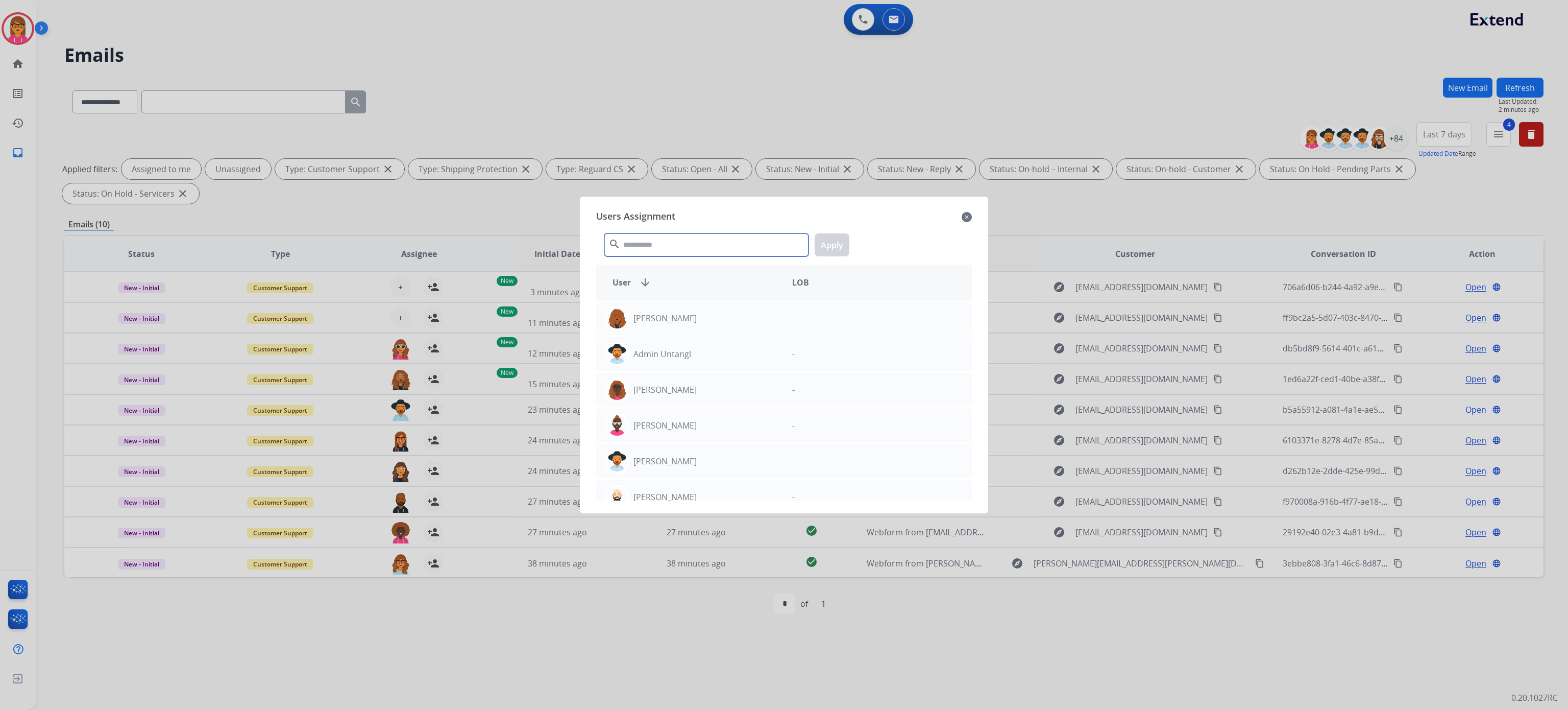
click at [747, 244] on input "text" at bounding box center [706, 245] width 204 height 23
click at [960, 213] on div "Users Assignment close" at bounding box center [783, 217] width 376 height 16
click at [960, 219] on div "Users Assignment close" at bounding box center [783, 217] width 376 height 16
click at [968, 214] on mat-icon "close" at bounding box center [967, 217] width 10 height 12
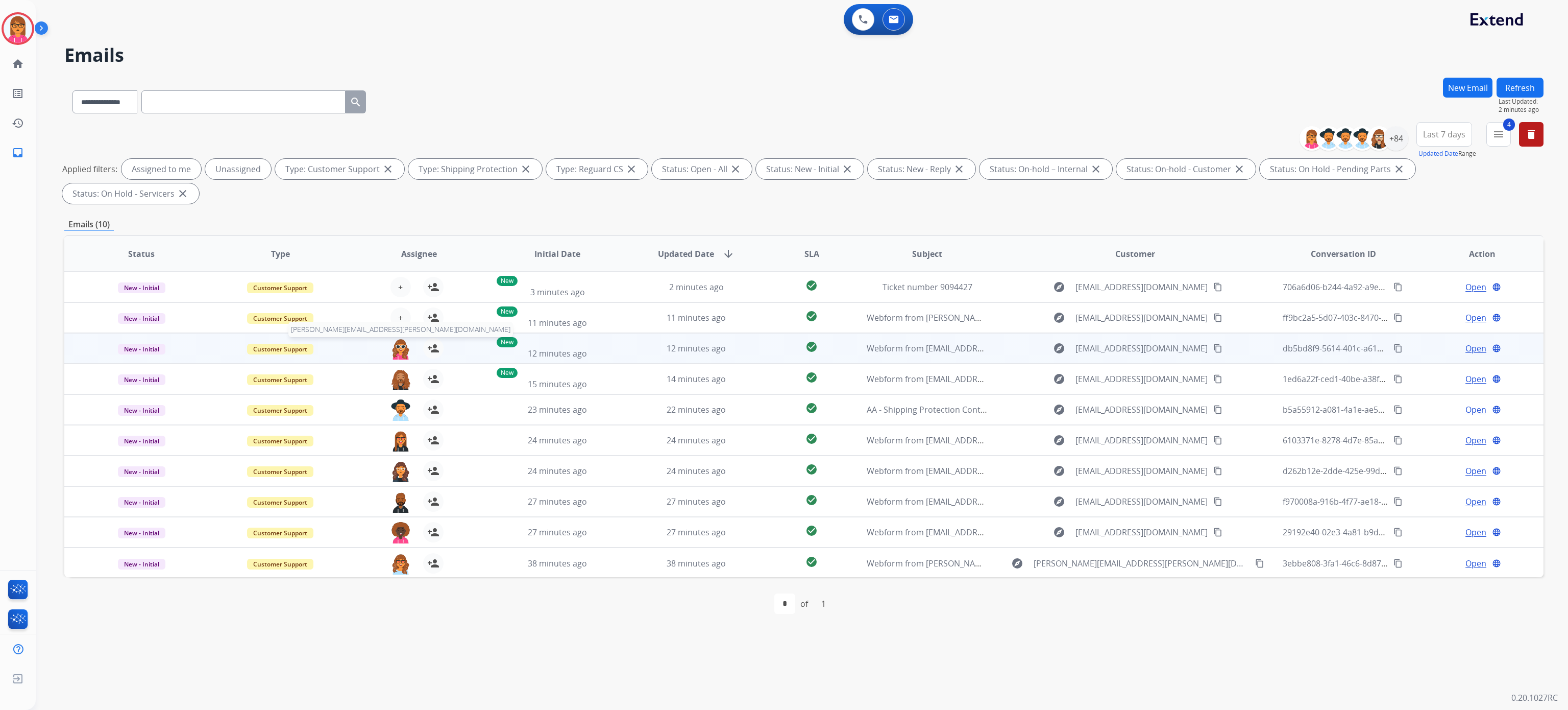
click at [406, 353] on img at bounding box center [401, 348] width 21 height 21
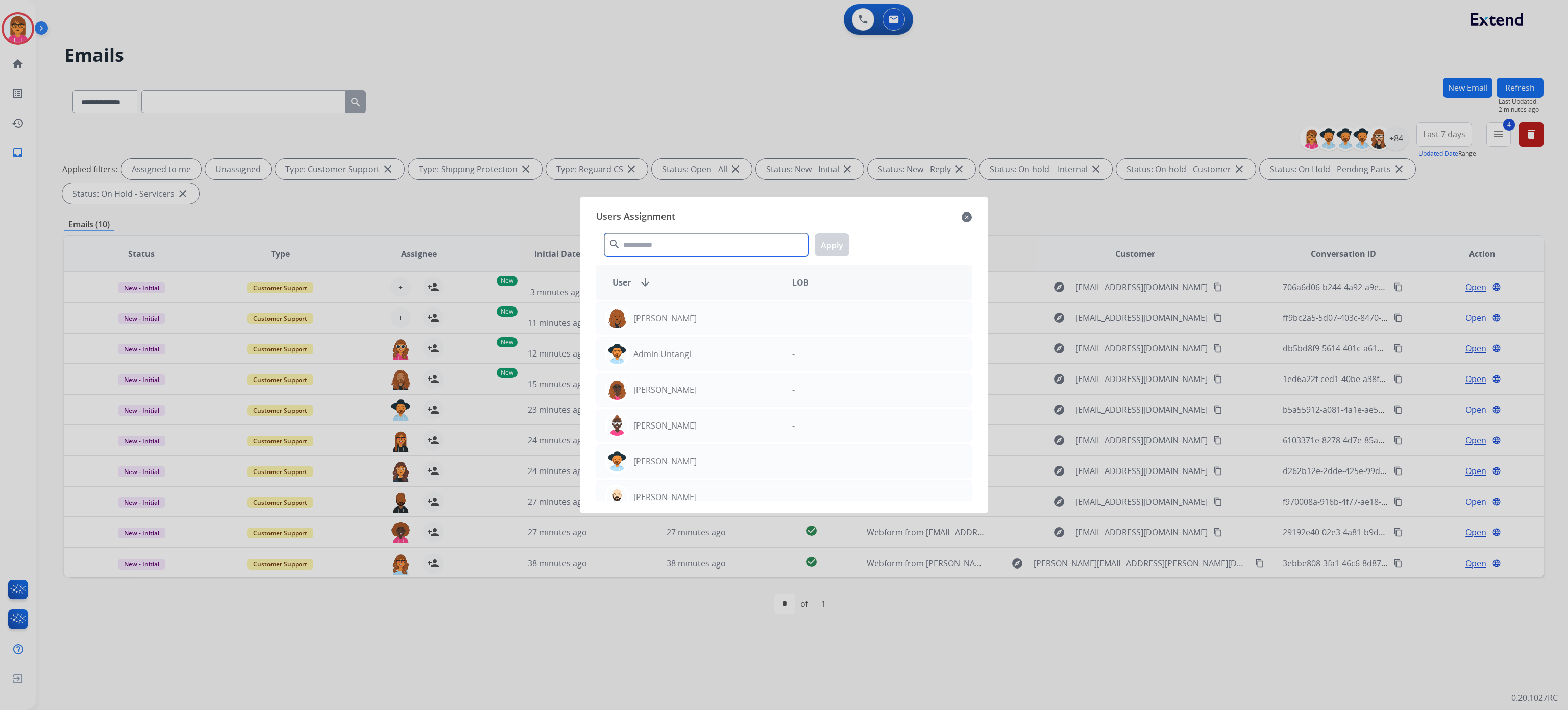
click at [698, 245] on input "text" at bounding box center [706, 245] width 204 height 23
click at [688, 247] on input "text" at bounding box center [706, 245] width 204 height 23
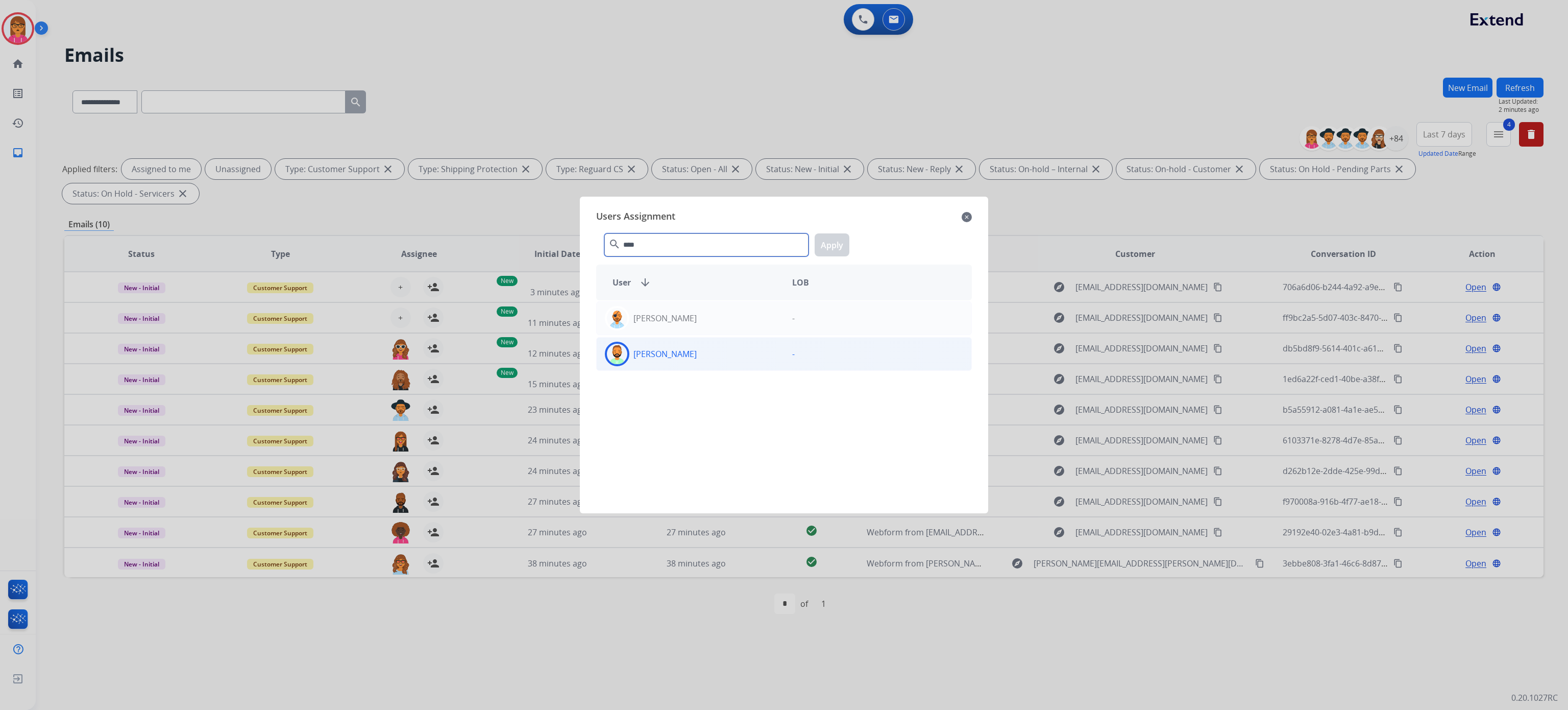
type input "****"
click at [697, 354] on div "[PERSON_NAME]" at bounding box center [690, 354] width 187 height 24
click at [840, 243] on button "Apply" at bounding box center [831, 245] width 35 height 23
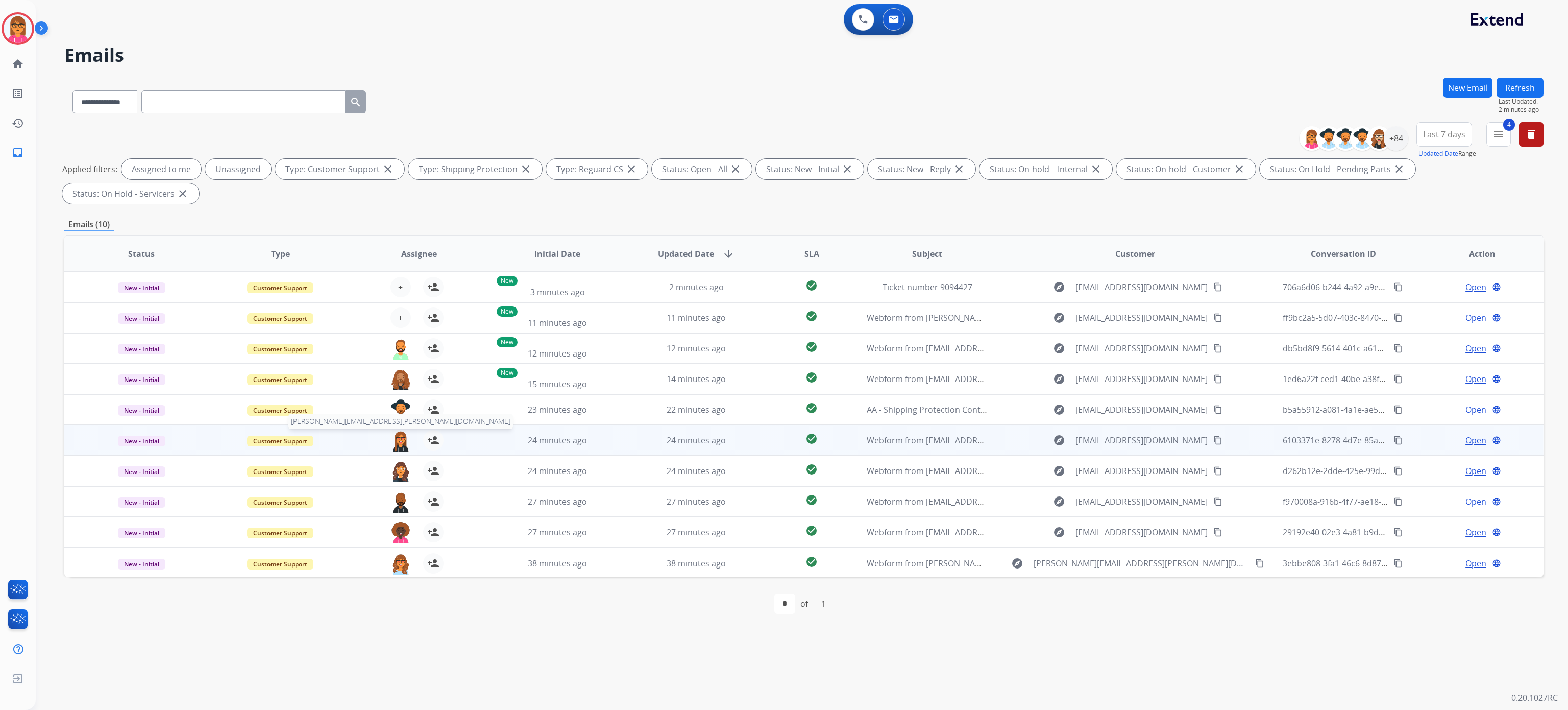
click at [394, 441] on img at bounding box center [401, 440] width 21 height 21
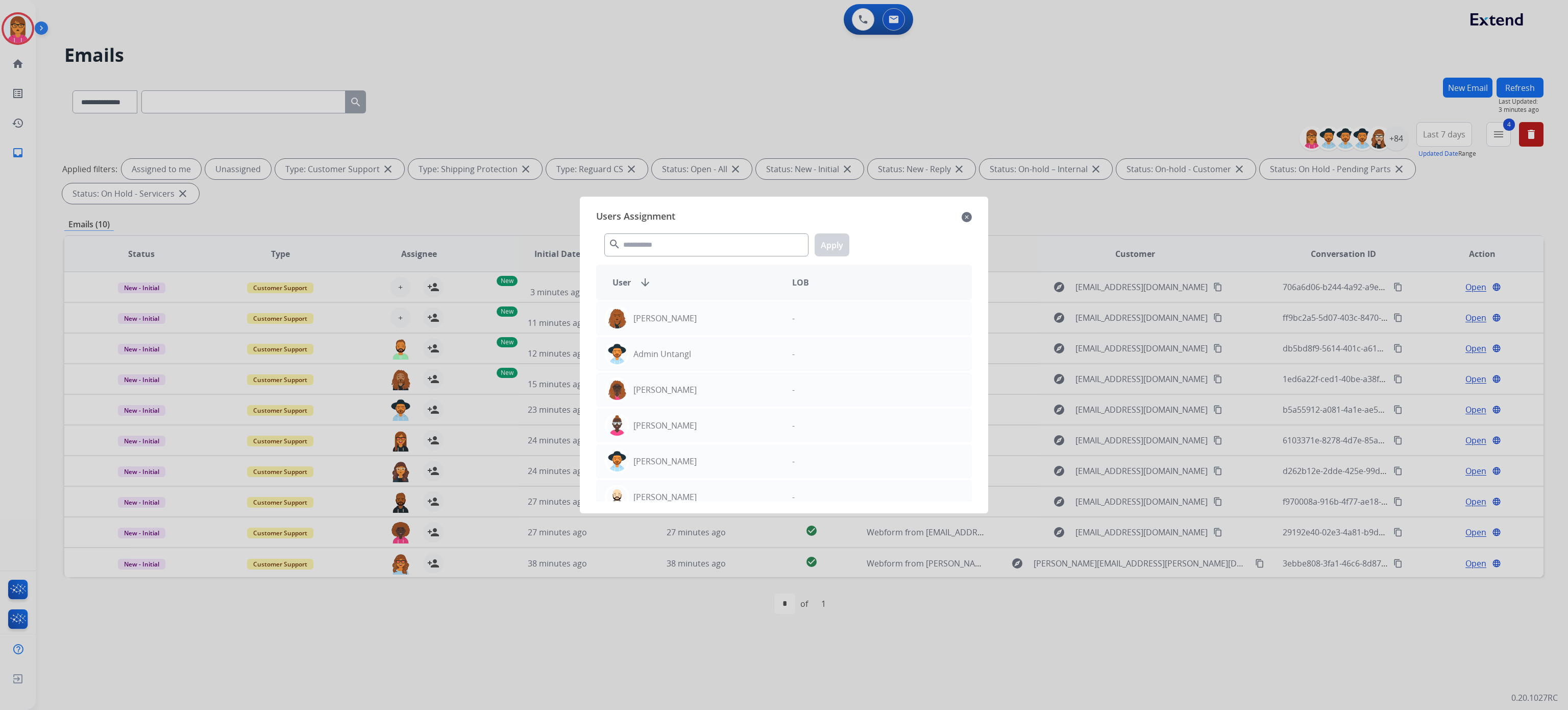
click at [964, 217] on mat-icon "close" at bounding box center [967, 217] width 10 height 12
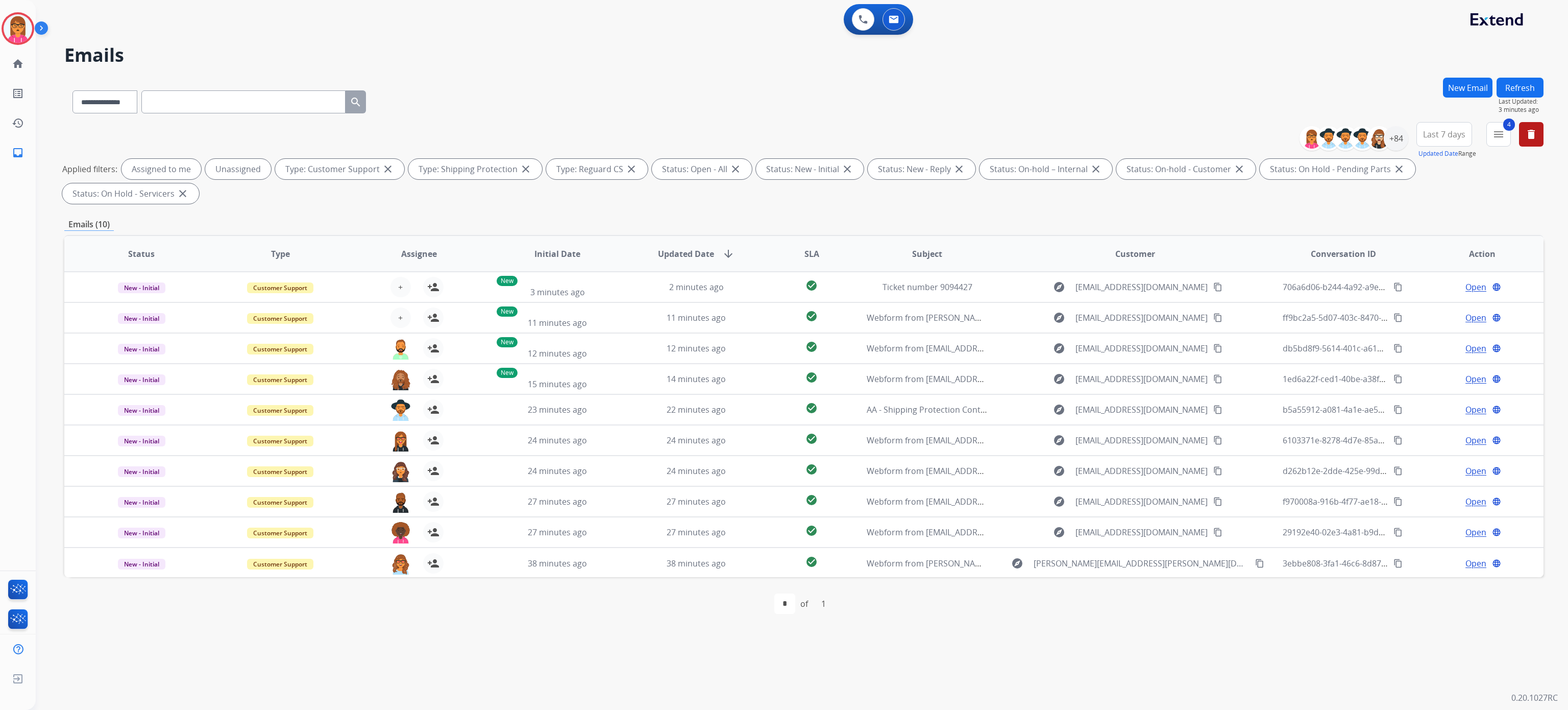
click at [1536, 87] on button "Refresh" at bounding box center [1520, 87] width 47 height 20
